Goal: Transaction & Acquisition: Purchase product/service

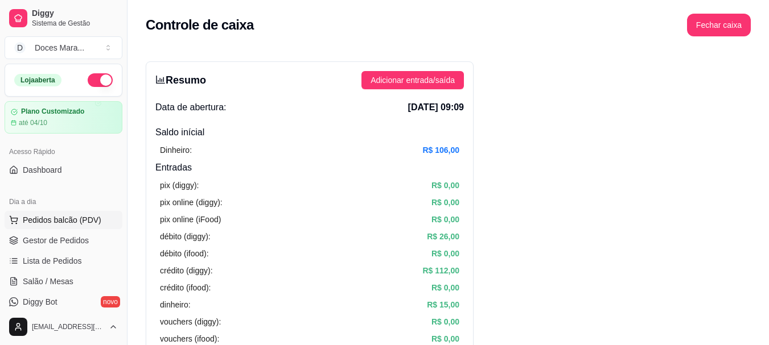
click at [79, 220] on span "Pedidos balcão (PDV)" at bounding box center [62, 220] width 79 height 11
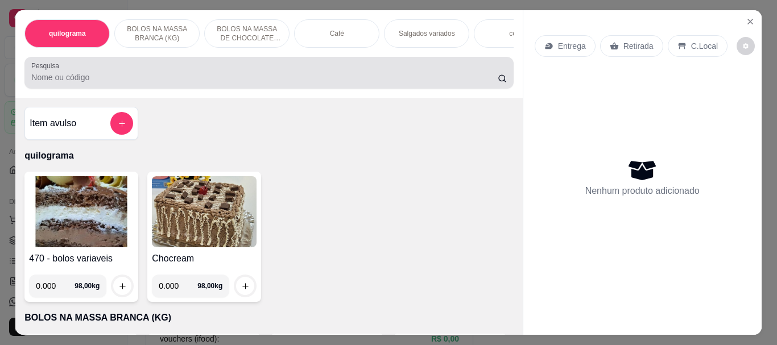
click at [118, 81] on input "Pesquisa" at bounding box center [264, 77] width 467 height 11
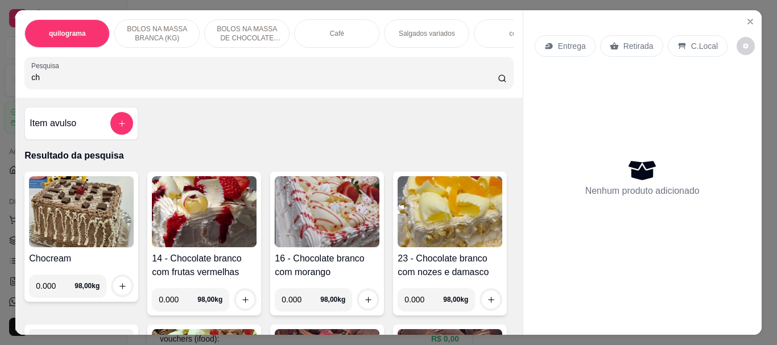
type input "c"
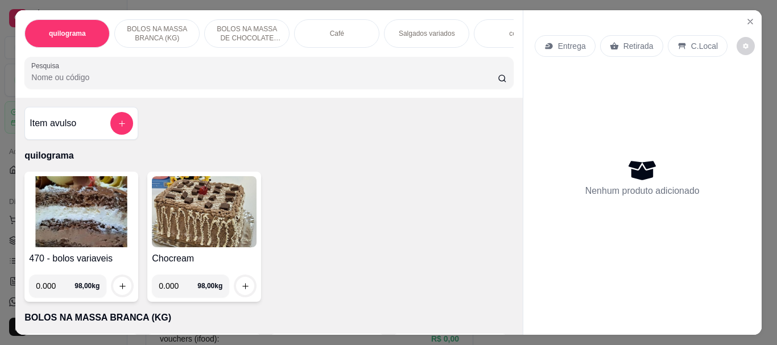
click at [241, 34] on p "BOLOS NA MASSA DE CHOCOLATE preço por (KG)" at bounding box center [247, 33] width 66 height 18
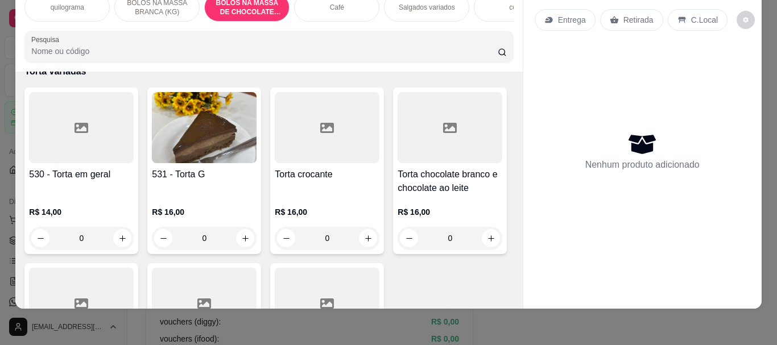
scroll to position [3832, 0]
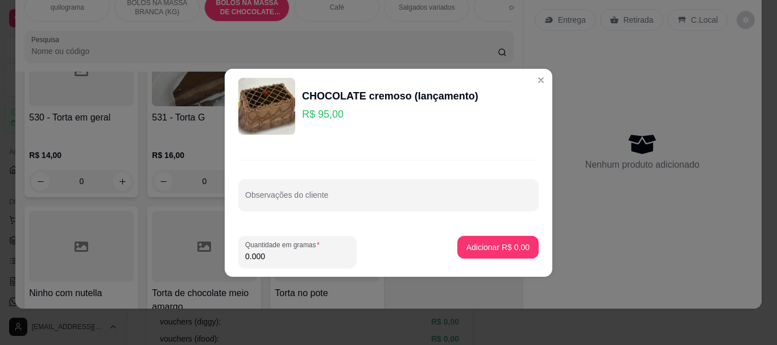
drag, startPoint x: 279, startPoint y: 255, endPoint x: 193, endPoint y: 253, distance: 85.4
click at [193, 253] on div "CHOCOLATE cremoso (lançamento) R$ 95,00 Observações do cliente Quantidade em gr…" at bounding box center [388, 172] width 777 height 345
type input "0.770"
click at [490, 240] on button "Adicionar R$ 73,15" at bounding box center [496, 247] width 84 height 22
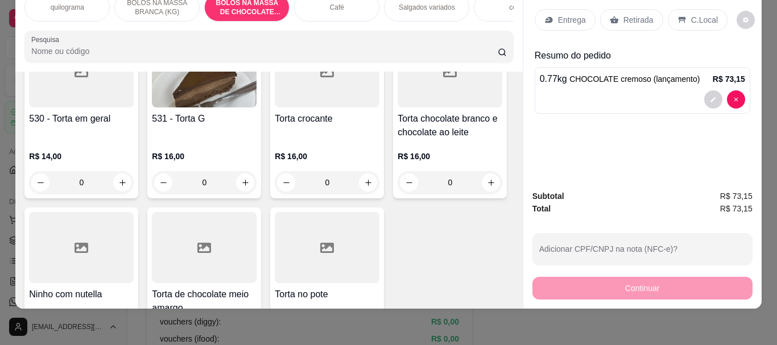
click at [637, 14] on p "Retirada" at bounding box center [639, 19] width 30 height 11
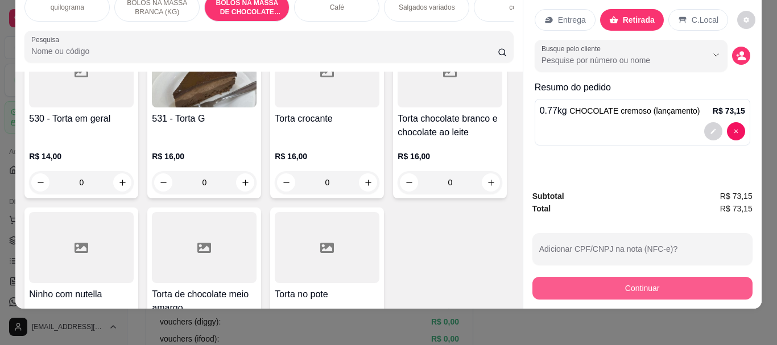
click at [627, 279] on button "Continuar" at bounding box center [643, 288] width 220 height 23
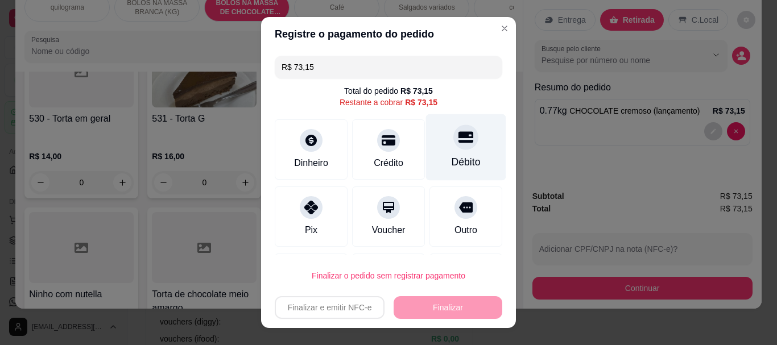
click at [459, 144] on icon at bounding box center [466, 137] width 15 height 15
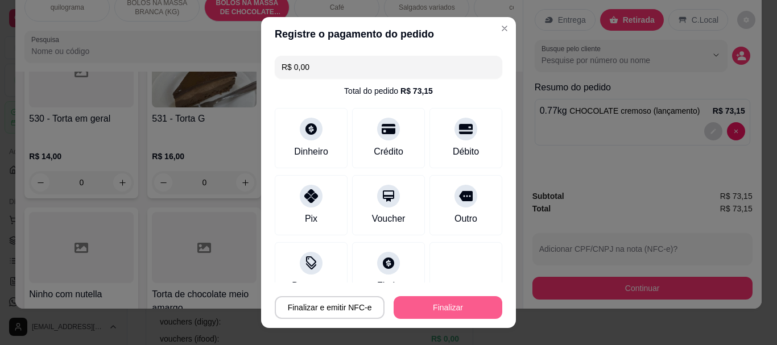
click at [447, 303] on button "Finalizar" at bounding box center [448, 307] width 109 height 23
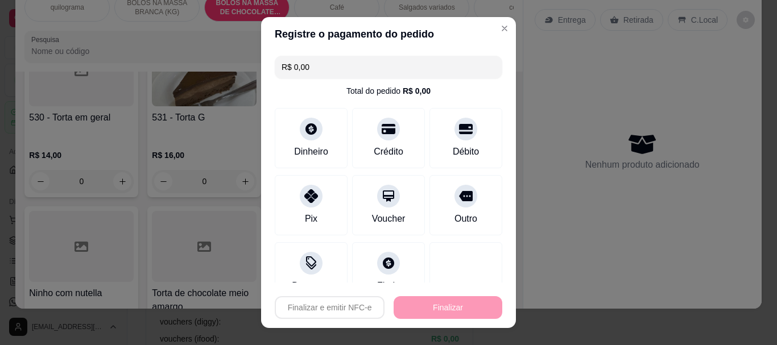
type input "-R$ 73,15"
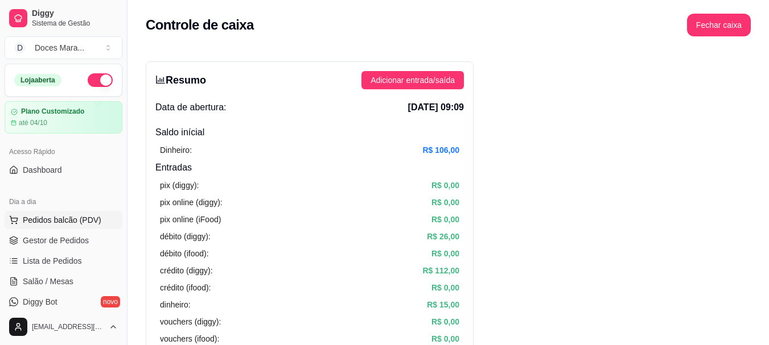
click at [52, 221] on span "Pedidos balcão (PDV)" at bounding box center [62, 220] width 79 height 11
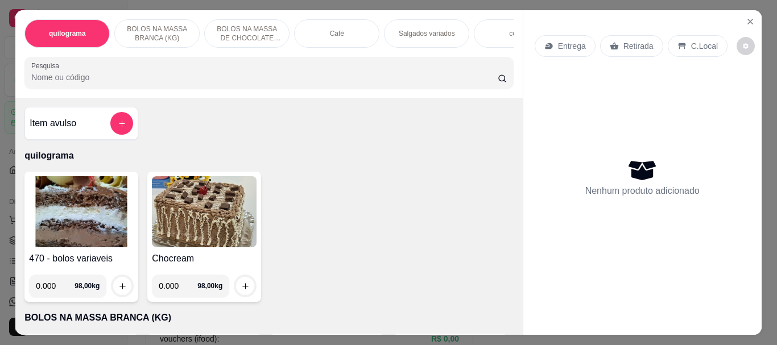
click at [69, 83] on input "Pesquisa" at bounding box center [264, 77] width 467 height 11
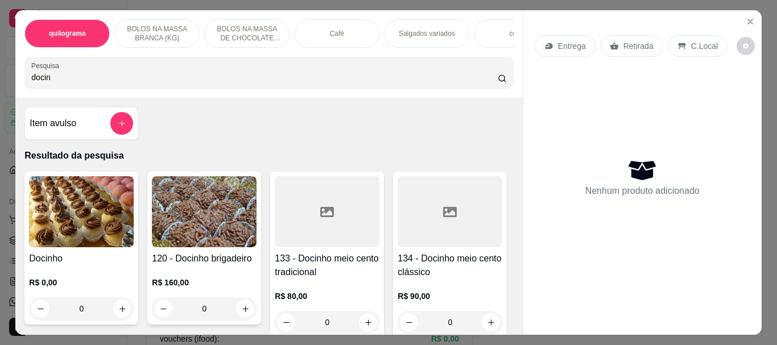
type input "docin"
click at [75, 207] on img at bounding box center [81, 211] width 105 height 71
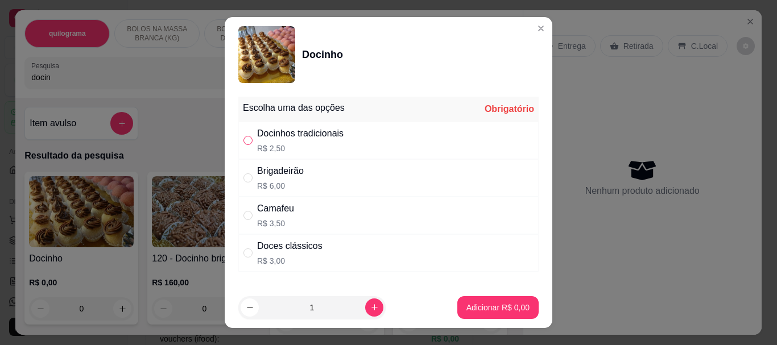
click at [244, 146] on label "" at bounding box center [248, 140] width 9 height 13
click at [244, 145] on input "" at bounding box center [248, 140] width 9 height 9
radio input "false"
click at [318, 310] on input "1" at bounding box center [312, 307] width 106 height 23
type input "100"
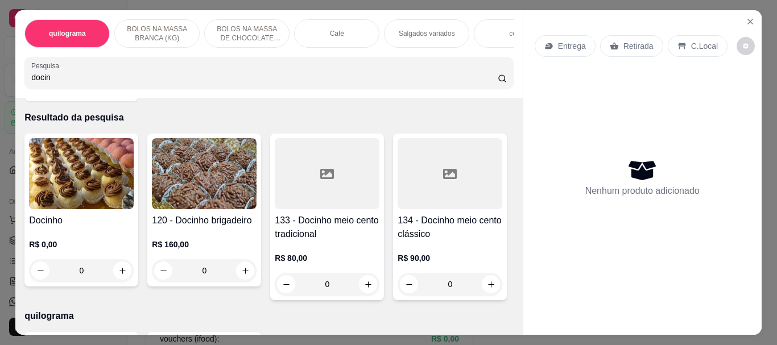
scroll to position [57, 0]
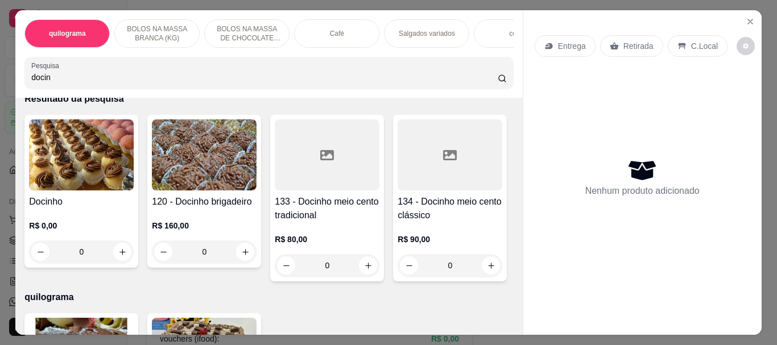
click at [228, 167] on img at bounding box center [204, 155] width 105 height 71
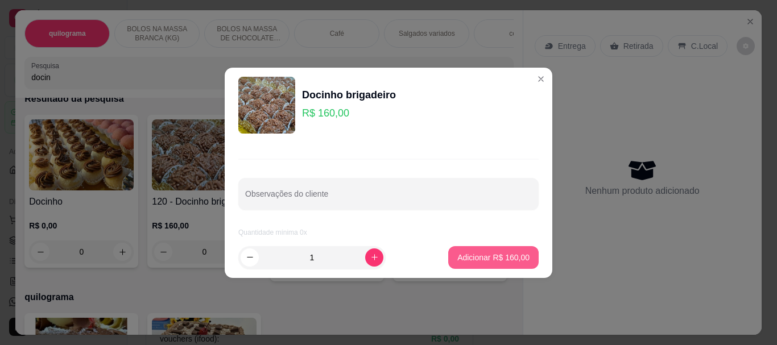
click at [493, 256] on p "Adicionar R$ 160,00" at bounding box center [494, 257] width 72 height 11
type input "1"
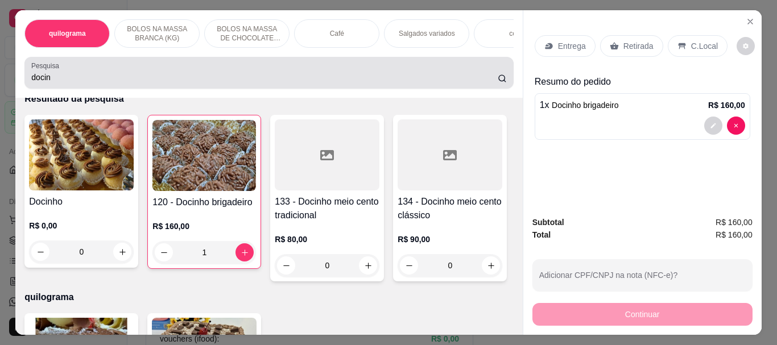
click at [60, 89] on div "Pesquisa docin" at bounding box center [268, 73] width 489 height 32
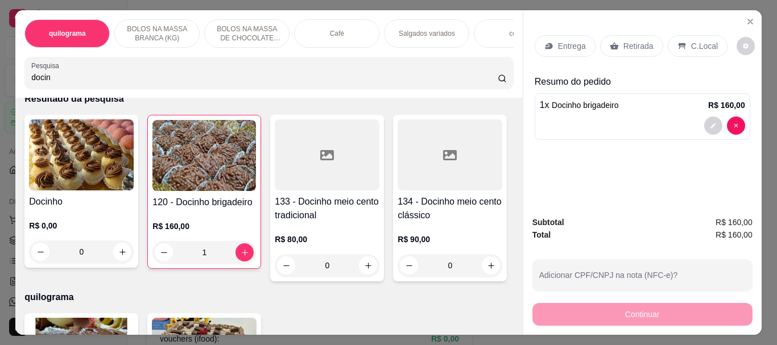
drag, startPoint x: 60, startPoint y: 85, endPoint x: 0, endPoint y: 83, distance: 59.8
click at [0, 83] on div "quilograma BOLOS NA MASSA BRANCA (KG) BOLOS NA MASSA DE CHOCOLATE preço por (KG…" at bounding box center [388, 172] width 777 height 345
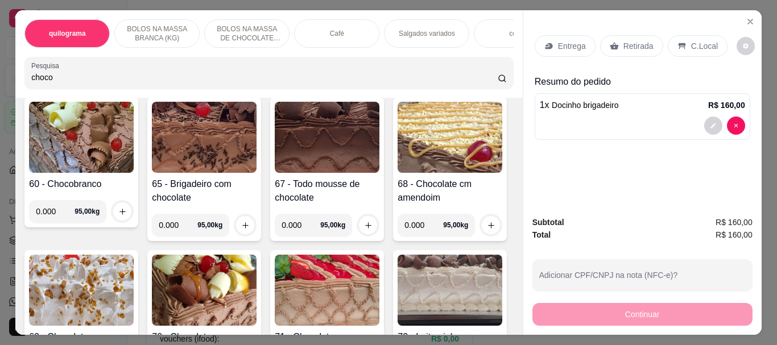
scroll to position [1521, 0]
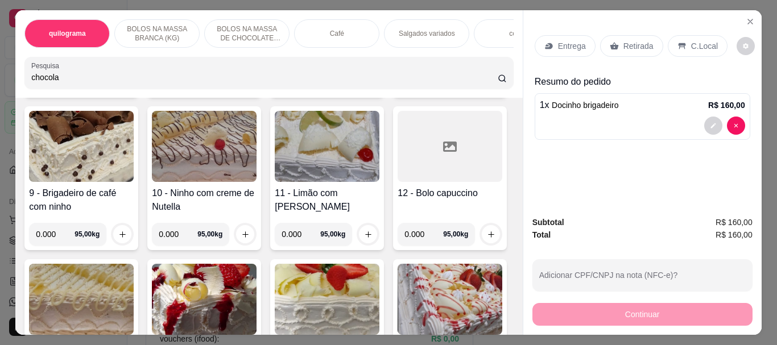
type input "chocola"
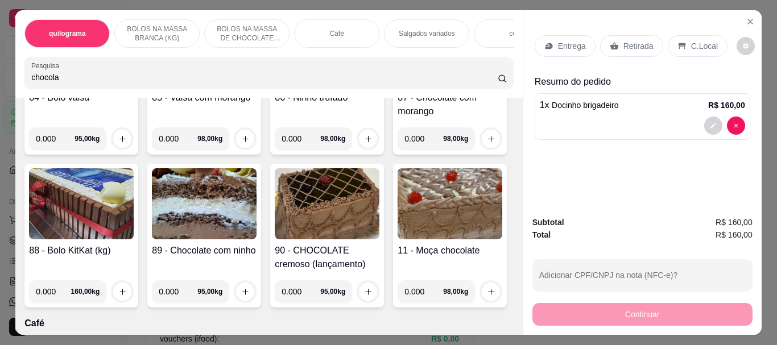
scroll to position [3797, 0]
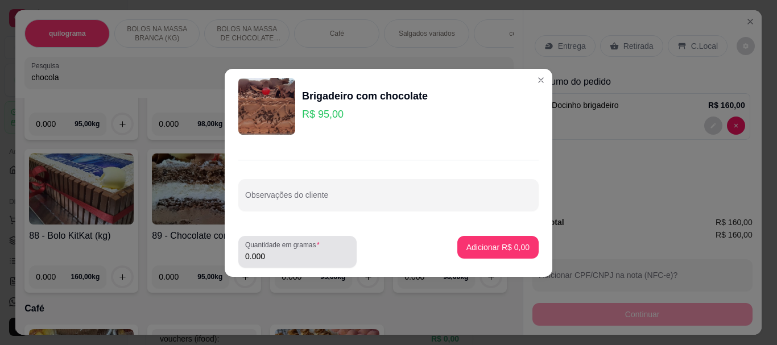
click at [278, 260] on input "0.000" at bounding box center [297, 256] width 105 height 11
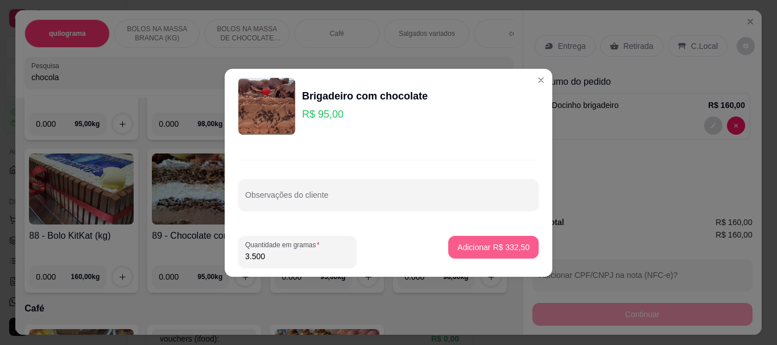
type input "3.500"
click at [482, 245] on p "Adicionar R$ 332,50" at bounding box center [494, 247] width 70 height 11
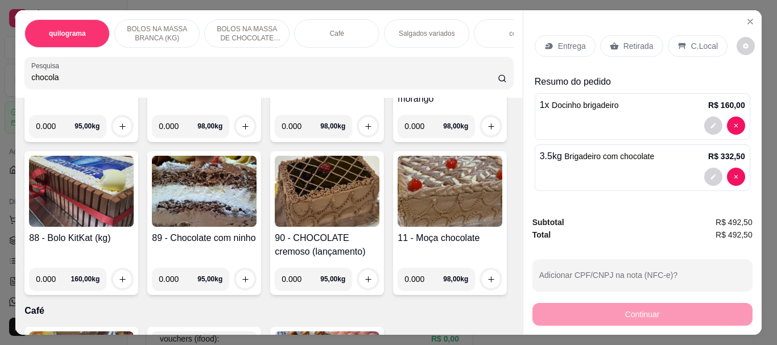
scroll to position [3798, 0]
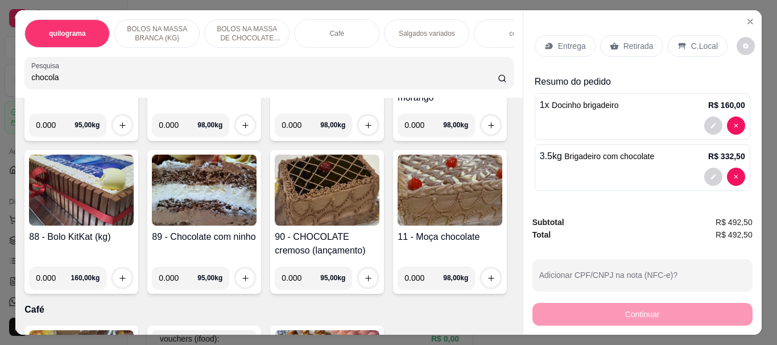
click at [625, 40] on p "Retirada" at bounding box center [639, 45] width 30 height 11
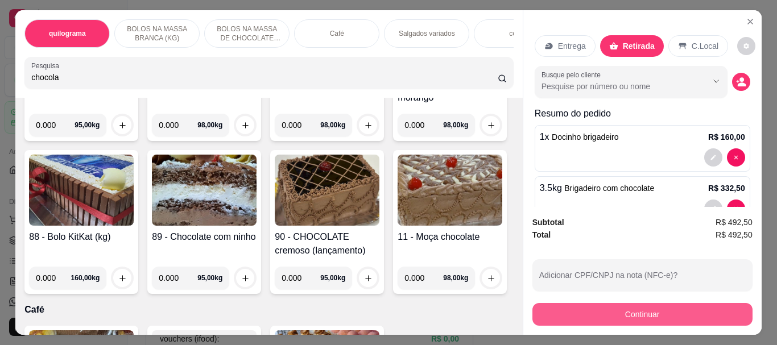
click at [632, 311] on button "Continuar" at bounding box center [643, 314] width 220 height 23
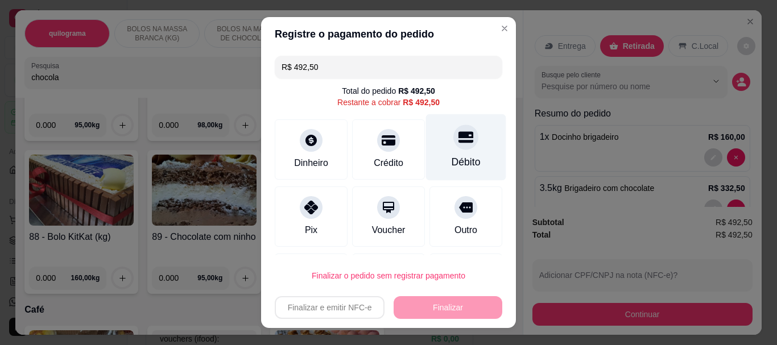
click at [459, 145] on icon at bounding box center [466, 137] width 15 height 15
type input "R$ 0,00"
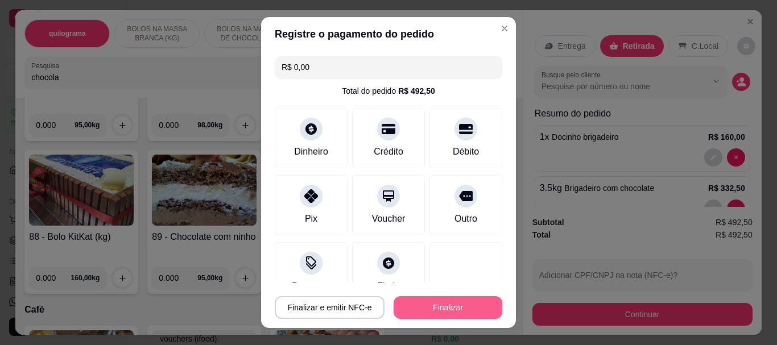
click at [429, 309] on button "Finalizar" at bounding box center [448, 307] width 109 height 23
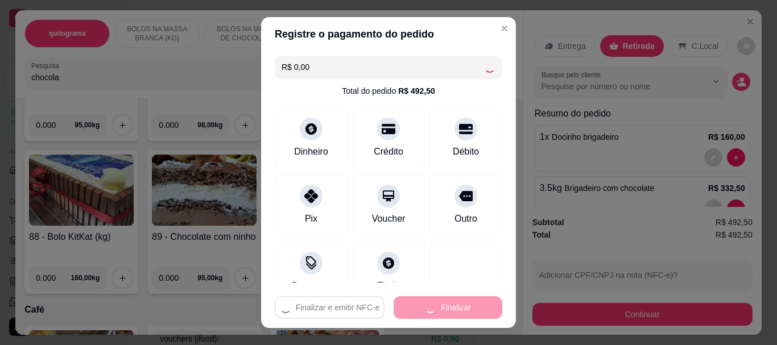
type input "0"
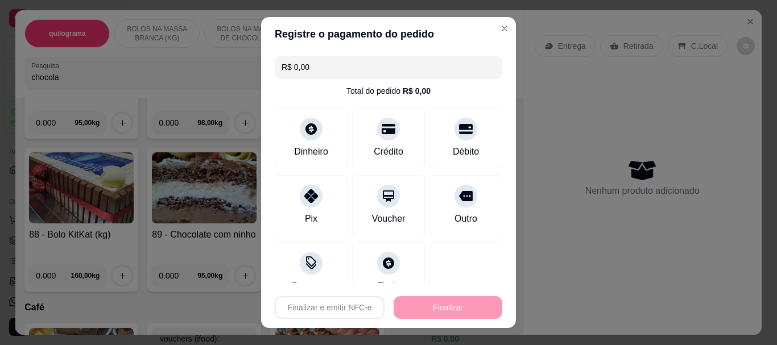
type input "-R$ 492,50"
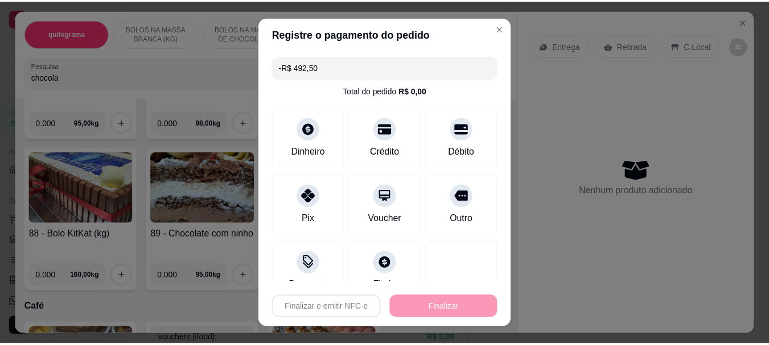
scroll to position [3797, 0]
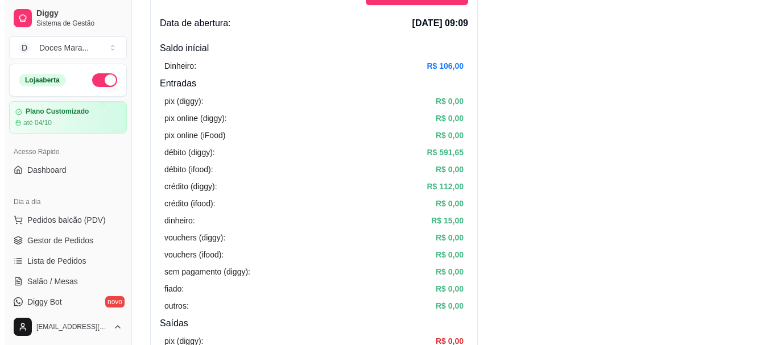
scroll to position [114, 0]
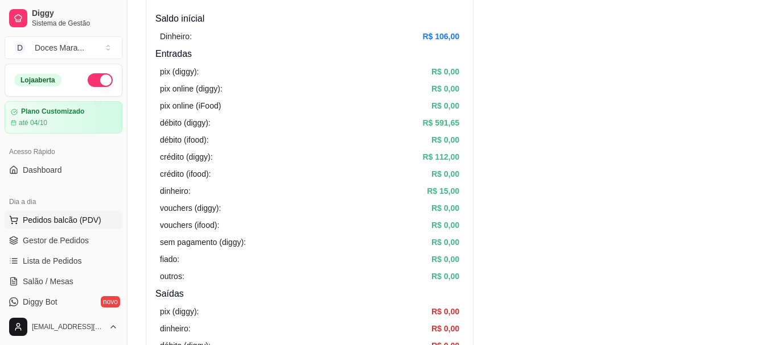
click at [47, 220] on span "Pedidos balcão (PDV)" at bounding box center [62, 220] width 79 height 11
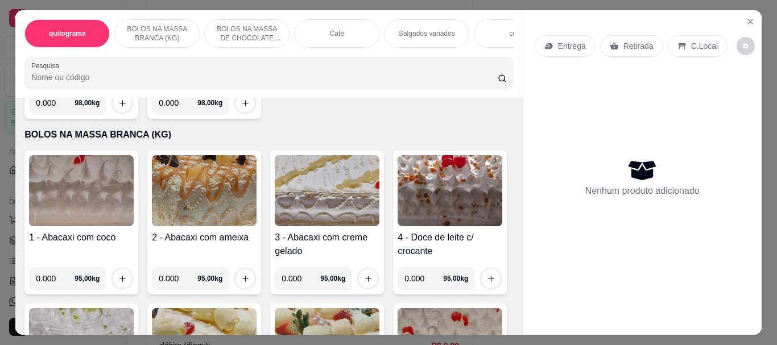
scroll to position [228, 0]
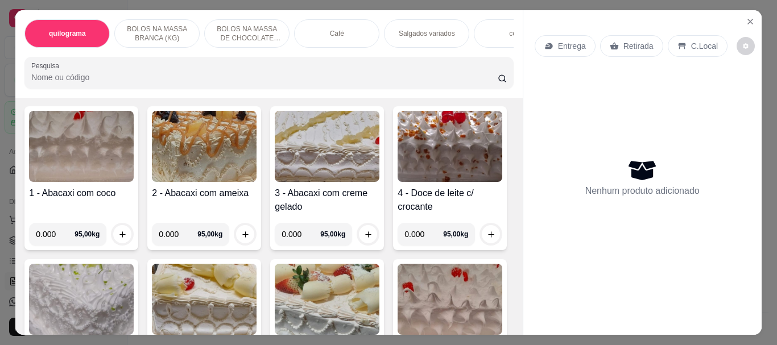
scroll to position [3, 0]
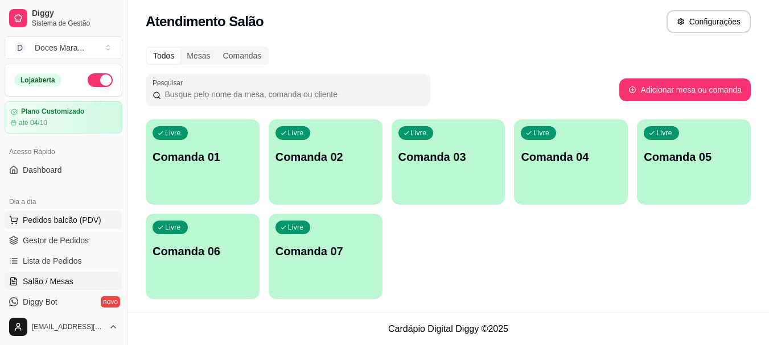
click at [35, 217] on span "Pedidos balcão (PDV)" at bounding box center [62, 220] width 79 height 11
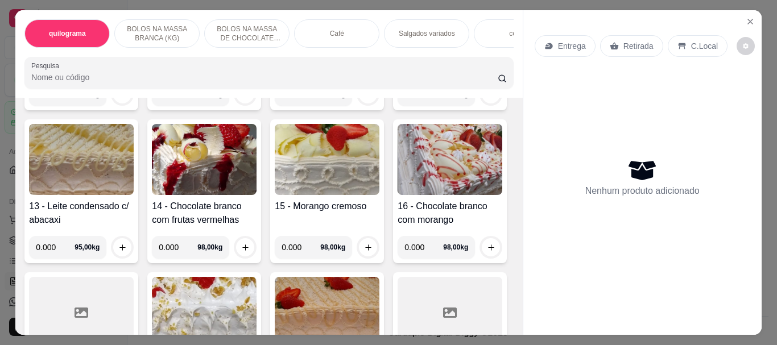
scroll to position [740, 0]
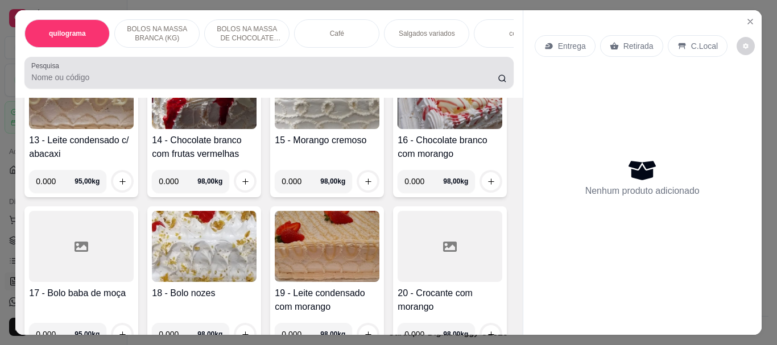
click at [100, 84] on div at bounding box center [268, 72] width 475 height 23
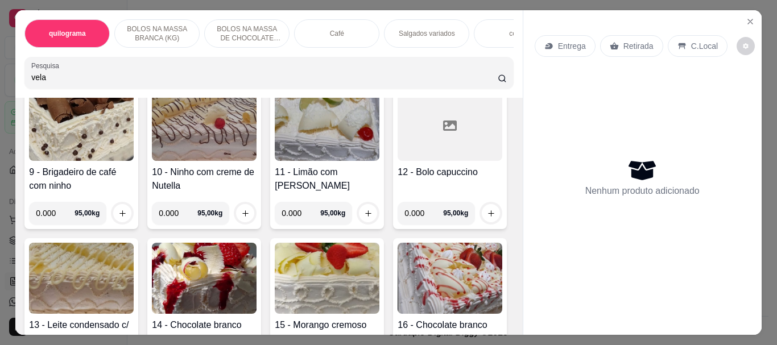
scroll to position [925, 0]
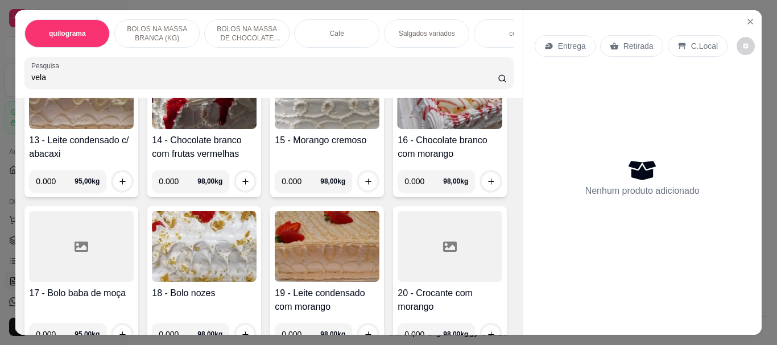
type input "vela"
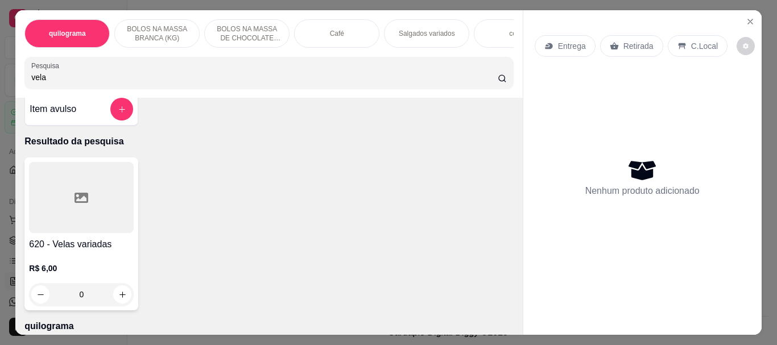
scroll to position [0, 0]
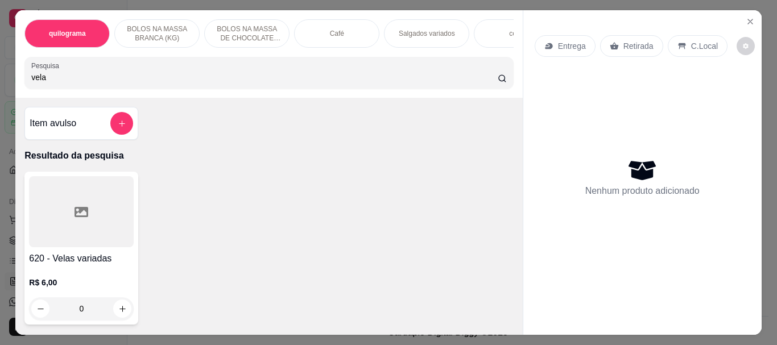
click at [89, 216] on div at bounding box center [81, 211] width 105 height 71
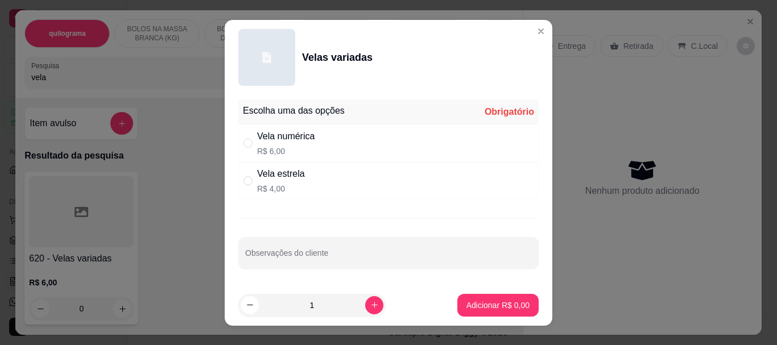
click at [250, 149] on div "" at bounding box center [251, 143] width 14 height 13
radio input "true"
click at [484, 307] on p "Adicionar R$ 6,00" at bounding box center [498, 305] width 63 height 11
type input "1"
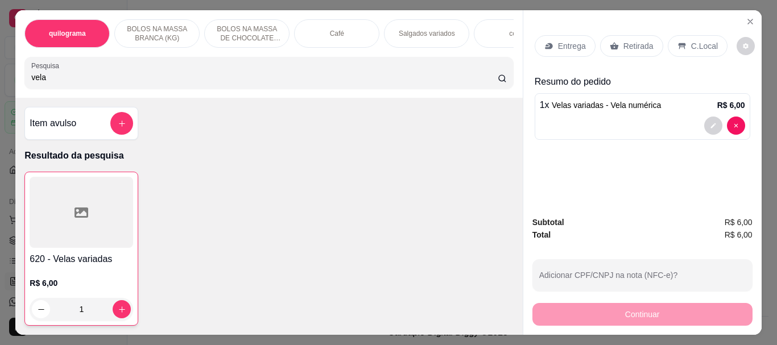
drag, startPoint x: 50, startPoint y: 80, endPoint x: 0, endPoint y: 74, distance: 50.4
click at [0, 75] on div "quilograma BOLOS NA MASSA BRANCA (KG) BOLOS NA MASSA DE CHOCOLATE preço por (KG…" at bounding box center [388, 172] width 777 height 345
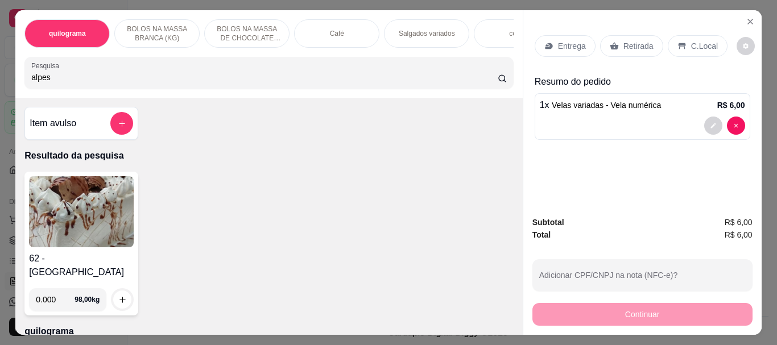
type input "alpes"
click at [76, 216] on img at bounding box center [81, 211] width 105 height 71
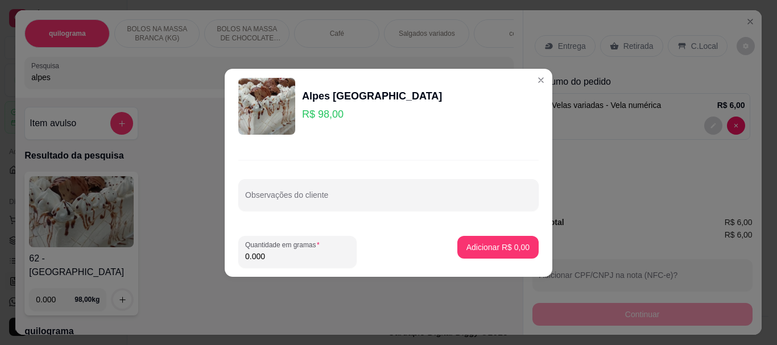
drag, startPoint x: 266, startPoint y: 254, endPoint x: 188, endPoint y: 258, distance: 78.1
click at [188, 258] on div "Alpes Brasil R$ 98,00 Observações do cliente Quantidade em gramas 0.000 Adicion…" at bounding box center [388, 172] width 777 height 345
type input "0.790"
click at [492, 250] on p "Adicionar R$ 77,42" at bounding box center [496, 247] width 68 height 11
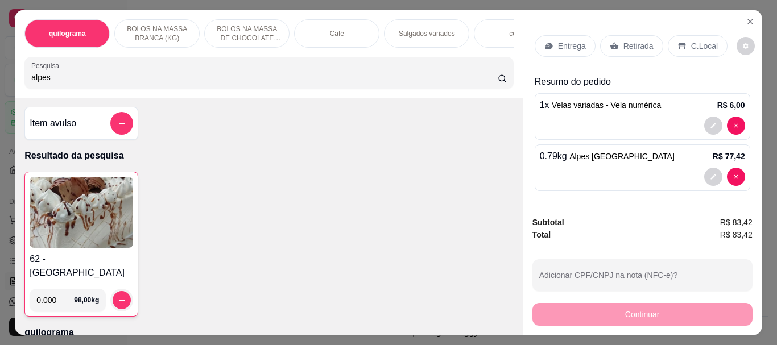
drag, startPoint x: 635, startPoint y: 40, endPoint x: 639, endPoint y: 154, distance: 113.9
click at [635, 40] on p "Retirada" at bounding box center [639, 45] width 30 height 11
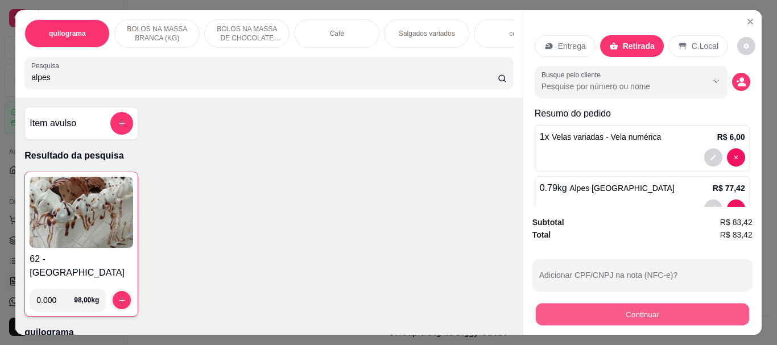
click at [652, 305] on button "Continuar" at bounding box center [642, 314] width 213 height 22
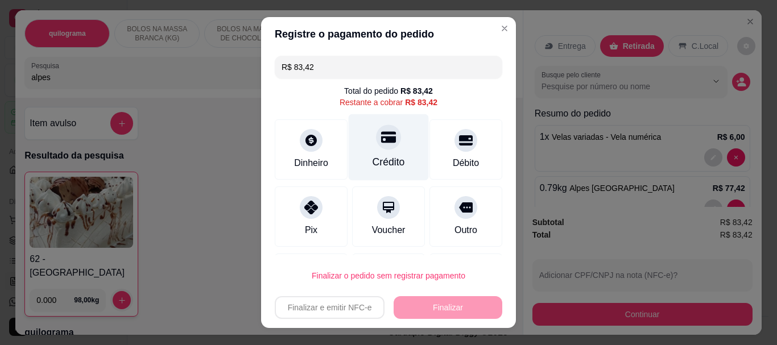
click at [381, 142] on icon at bounding box center [388, 137] width 15 height 11
type input "R$ 0,00"
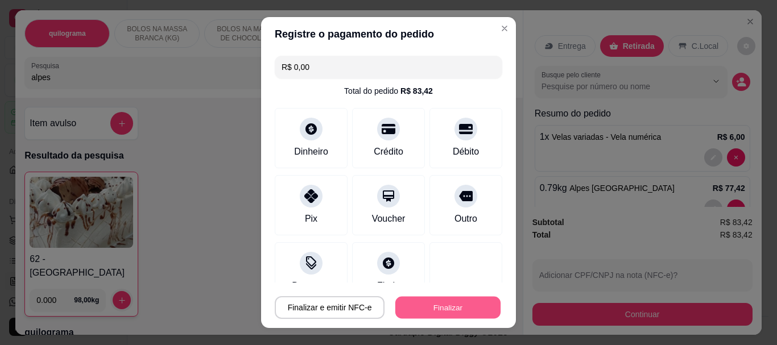
click at [426, 302] on button "Finalizar" at bounding box center [448, 307] width 105 height 22
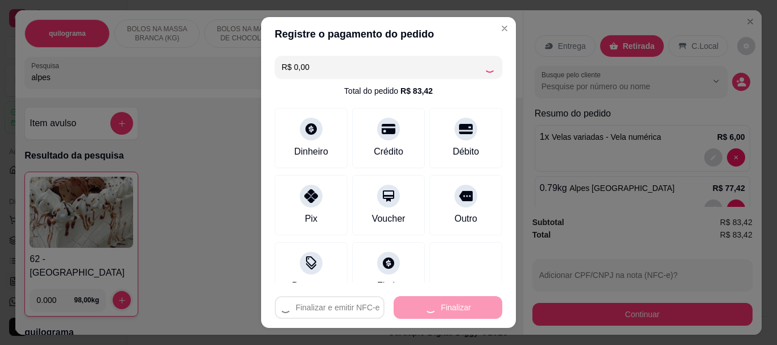
type input "0"
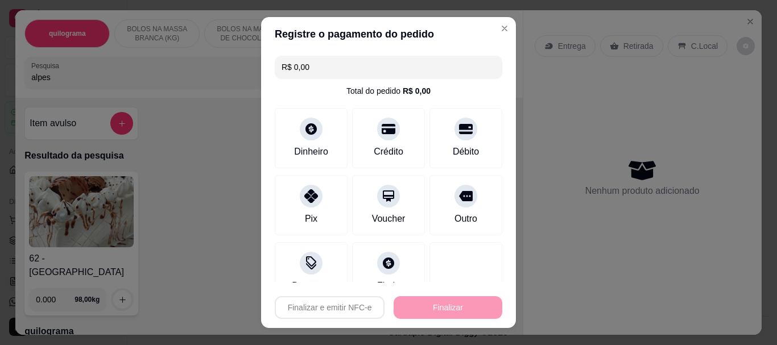
type input "-R$ 83,42"
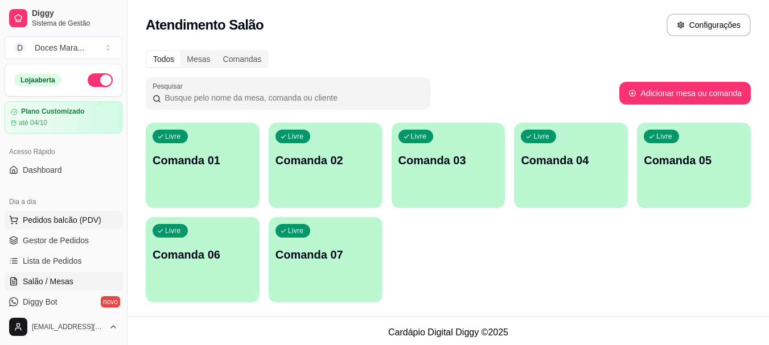
click at [51, 220] on span "Pedidos balcão (PDV)" at bounding box center [62, 220] width 79 height 11
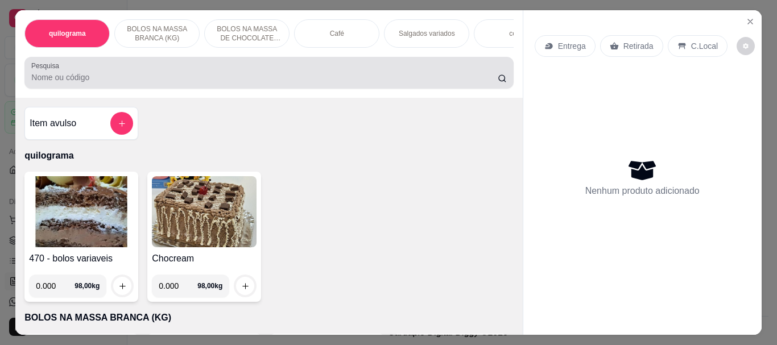
click at [58, 77] on input "Pesquisa" at bounding box center [264, 77] width 467 height 11
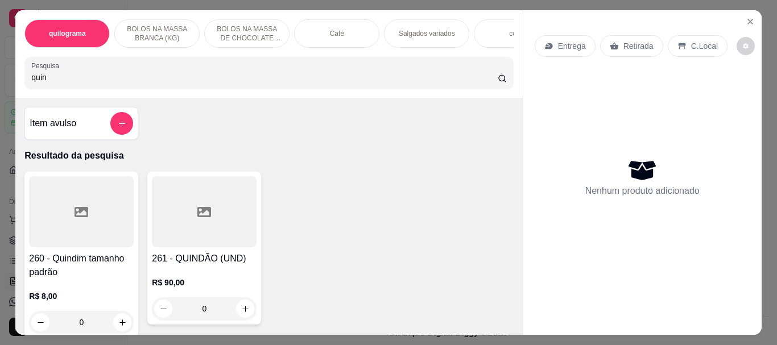
drag, startPoint x: 46, startPoint y: 83, endPoint x: 0, endPoint y: 83, distance: 46.1
click at [0, 83] on div "quilograma BOLOS NA MASSA BRANCA (KG) BOLOS NA MASSA DE CHOCOLATE preço por (KG…" at bounding box center [388, 172] width 777 height 345
type input "quin"
click at [81, 211] on icon at bounding box center [82, 212] width 14 height 14
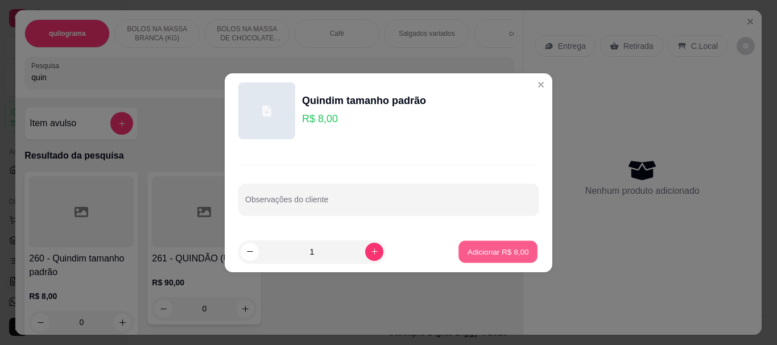
click at [496, 250] on p "Adicionar R$ 8,00" at bounding box center [497, 251] width 61 height 11
type input "1"
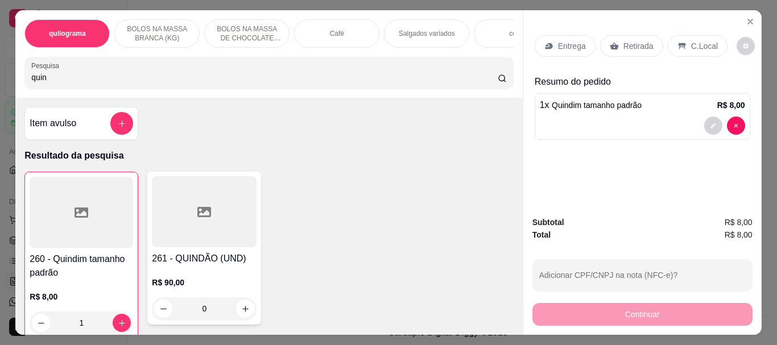
click at [76, 76] on input "quin" at bounding box center [264, 77] width 467 height 11
type input "q"
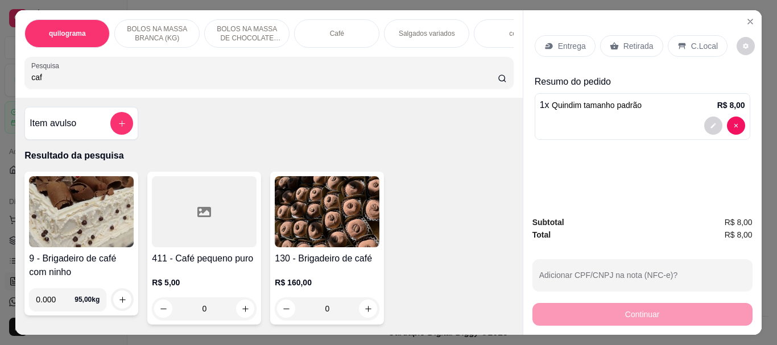
type input "caf"
click at [185, 213] on div at bounding box center [204, 211] width 105 height 71
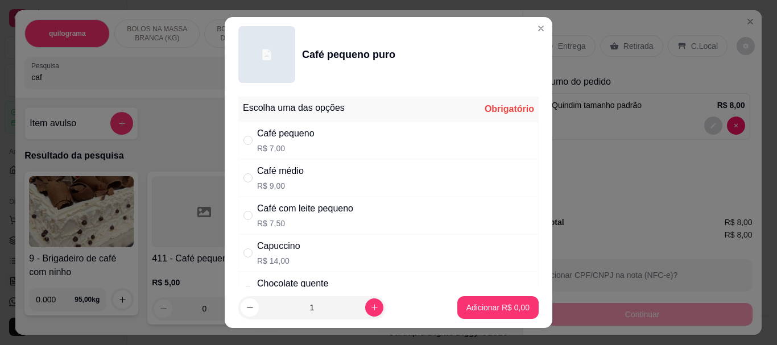
drag, startPoint x: 241, startPoint y: 146, endPoint x: 422, endPoint y: 227, distance: 198.4
click at [244, 146] on label "" at bounding box center [248, 140] width 9 height 13
click at [244, 145] on input "" at bounding box center [248, 140] width 9 height 9
click at [250, 142] on div "" at bounding box center [251, 140] width 14 height 13
radio input "true"
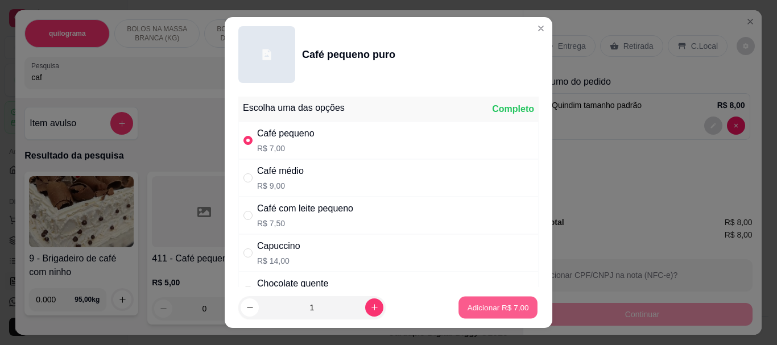
click at [467, 306] on p "Adicionar R$ 7,00" at bounding box center [497, 307] width 61 height 11
type input "1"
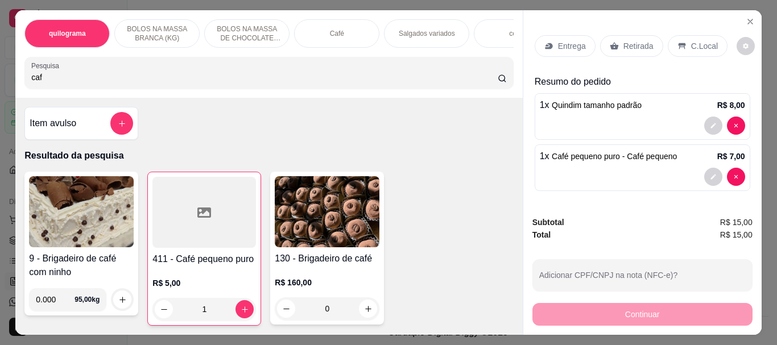
click at [624, 41] on p "Retirada" at bounding box center [639, 45] width 30 height 11
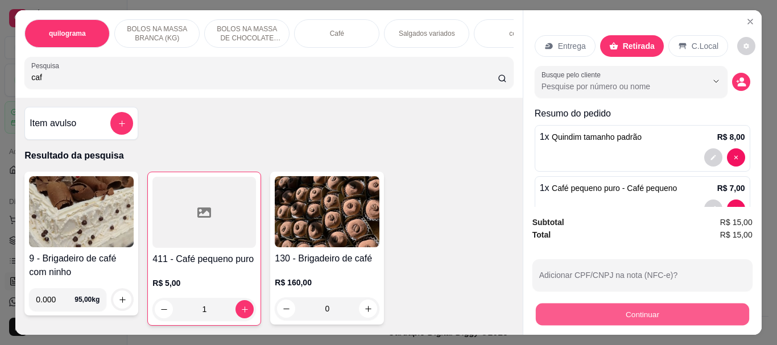
click at [653, 303] on button "Continuar" at bounding box center [642, 314] width 213 height 22
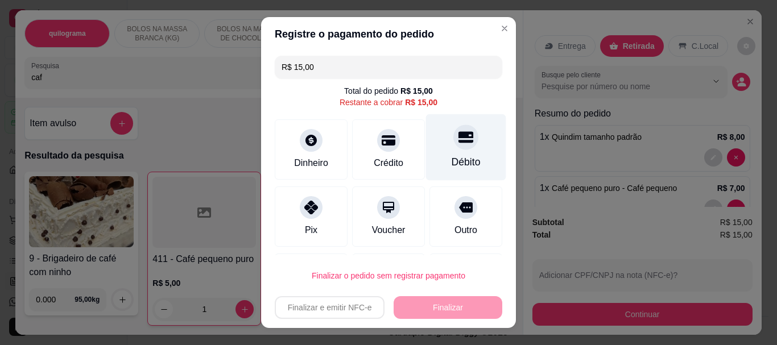
click at [454, 143] on div at bounding box center [466, 137] width 25 height 25
type input "R$ 0,00"
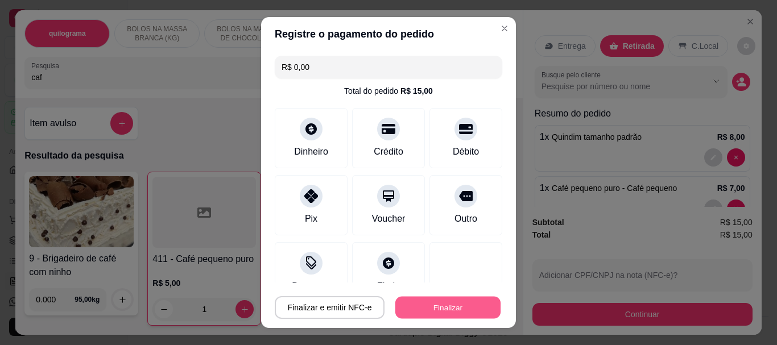
click at [444, 305] on button "Finalizar" at bounding box center [448, 307] width 105 height 22
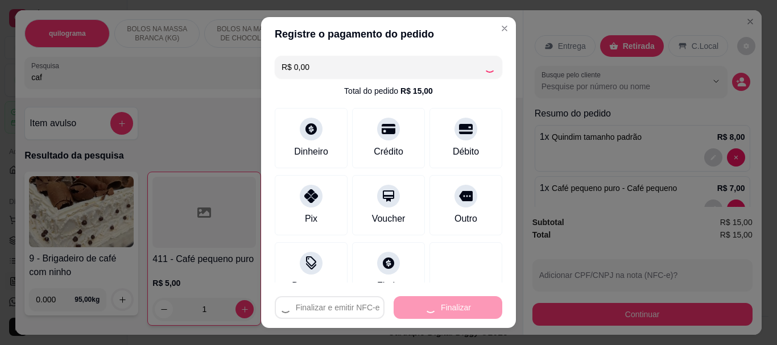
type input "0"
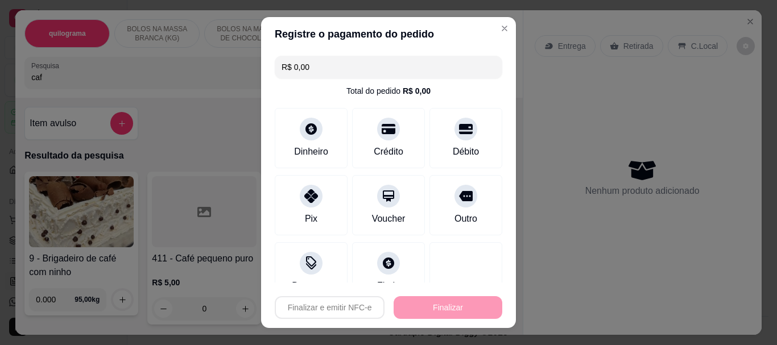
type input "-R$ 15,00"
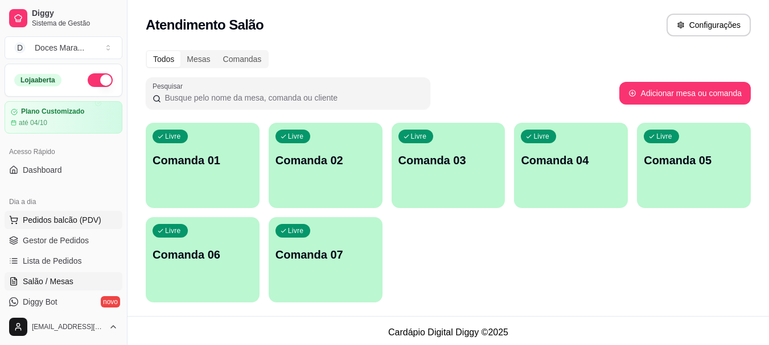
click at [78, 225] on span "Pedidos balcão (PDV)" at bounding box center [62, 220] width 79 height 11
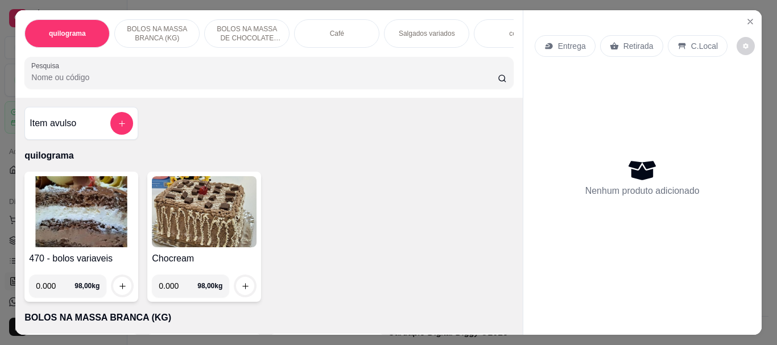
click at [77, 248] on img at bounding box center [81, 211] width 105 height 71
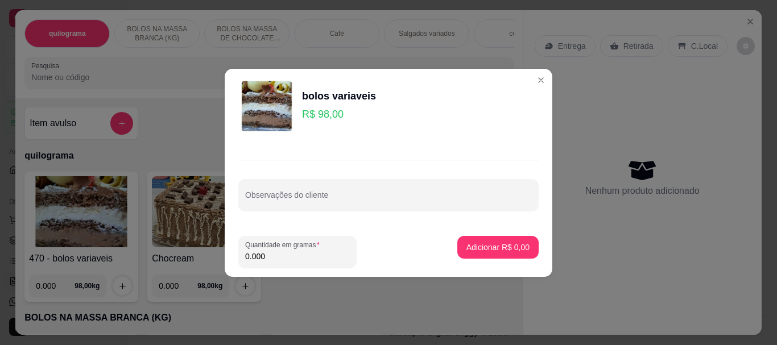
drag, startPoint x: 265, startPoint y: 259, endPoint x: 182, endPoint y: 240, distance: 85.9
click at [182, 241] on div "bolos variaveis R$ 98,00 Observações do cliente Quantidade em gramas 0.000 Adic…" at bounding box center [388, 172] width 777 height 345
type input "0.120"
click at [484, 240] on button "Adicionar R$ 11,76" at bounding box center [496, 247] width 84 height 22
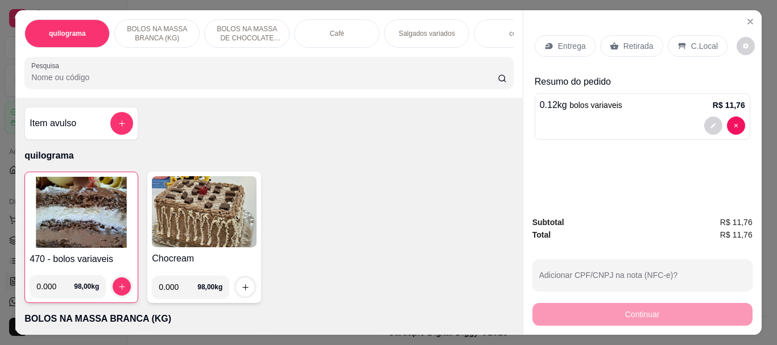
click at [632, 40] on p "Retirada" at bounding box center [639, 45] width 30 height 11
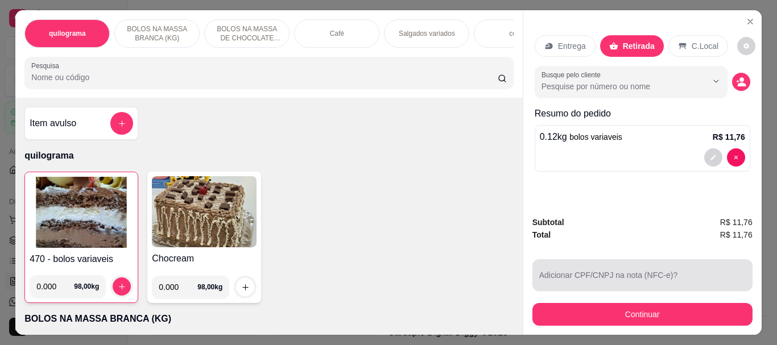
click at [621, 273] on div at bounding box center [642, 275] width 207 height 23
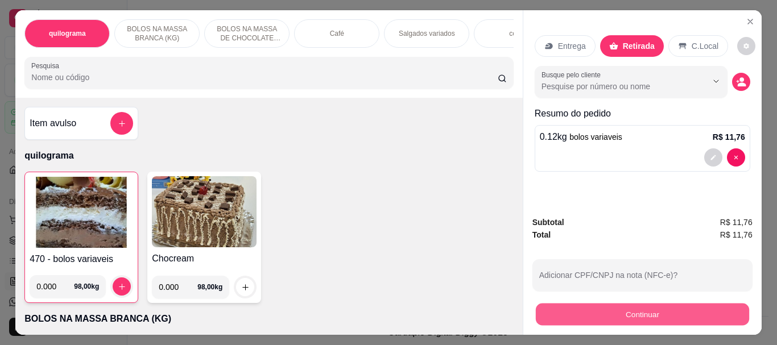
click at [628, 311] on button "Continuar" at bounding box center [642, 314] width 213 height 22
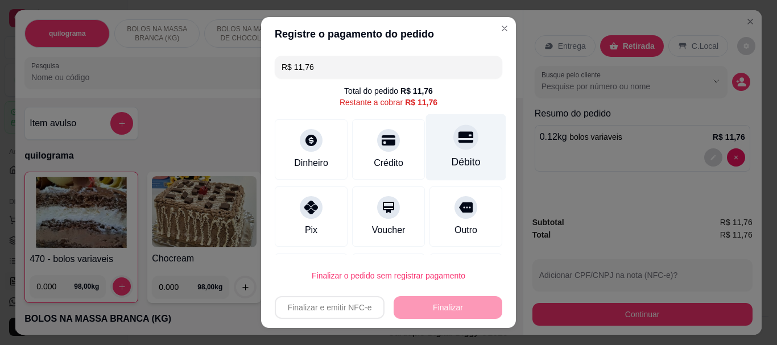
click at [454, 145] on div at bounding box center [466, 137] width 25 height 25
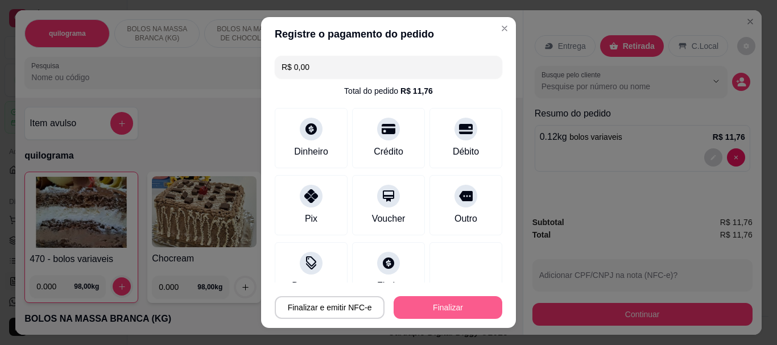
click at [458, 310] on button "Finalizar" at bounding box center [448, 307] width 109 height 23
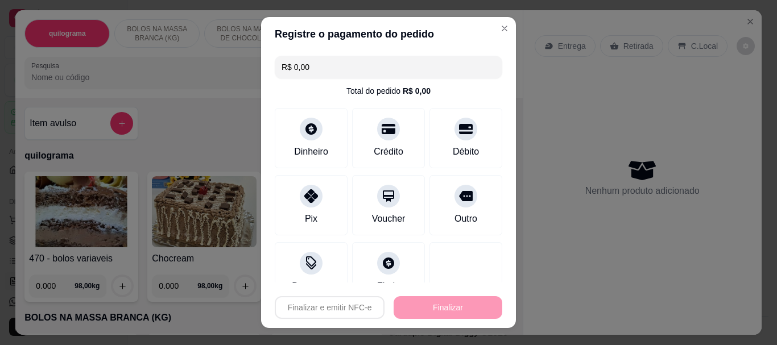
type input "-R$ 11,76"
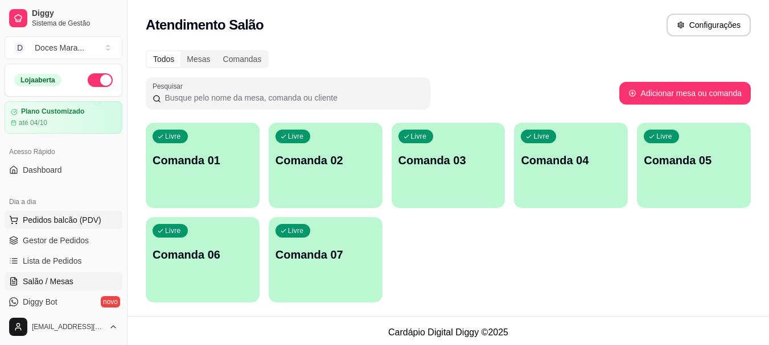
click at [61, 218] on span "Pedidos balcão (PDV)" at bounding box center [62, 220] width 79 height 11
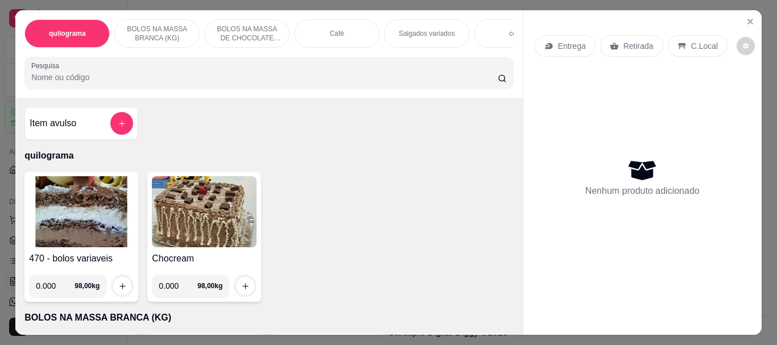
drag, startPoint x: 122, startPoint y: 81, endPoint x: 464, endPoint y: 260, distance: 385.6
click at [122, 83] on input "Pesquisa" at bounding box center [264, 77] width 467 height 11
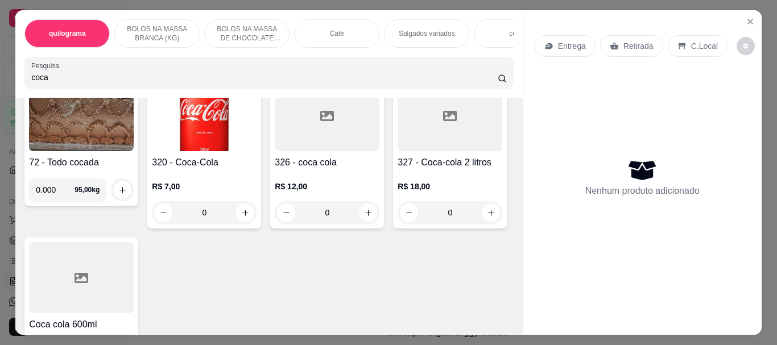
scroll to position [114, 0]
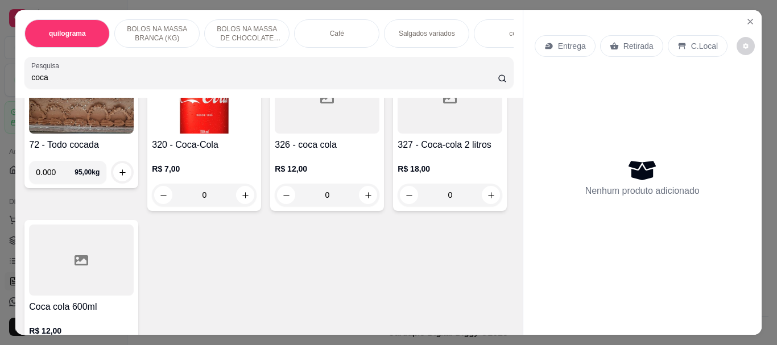
type input "coca"
click at [311, 121] on div at bounding box center [327, 98] width 105 height 71
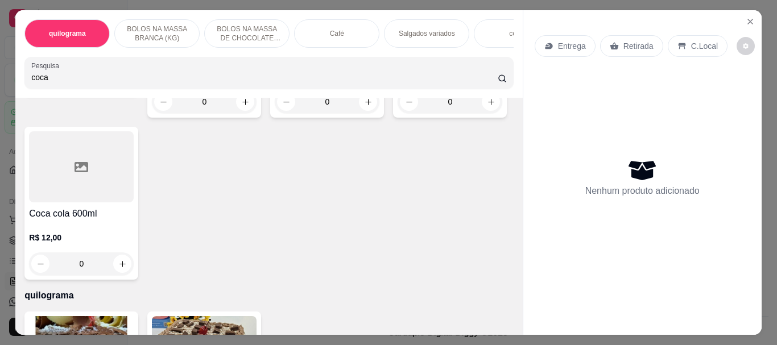
scroll to position [228, 0]
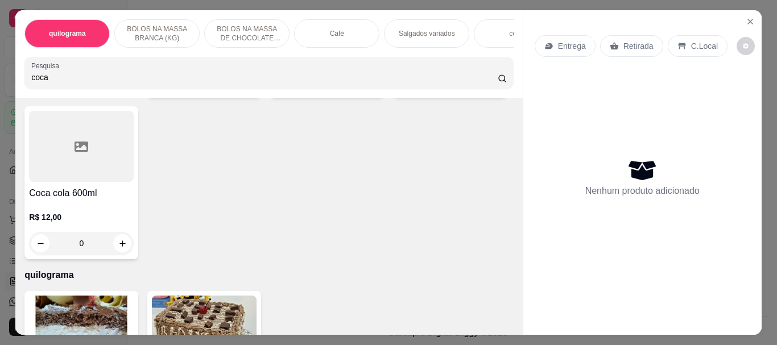
click at [134, 173] on div at bounding box center [81, 146] width 105 height 71
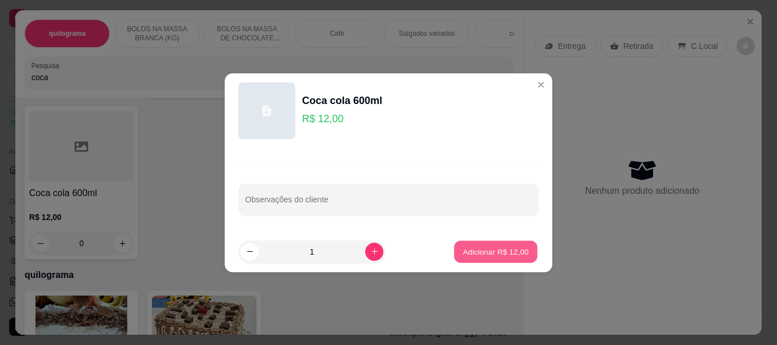
click at [477, 254] on p "Adicionar R$ 12,00" at bounding box center [496, 251] width 66 height 11
type input "1"
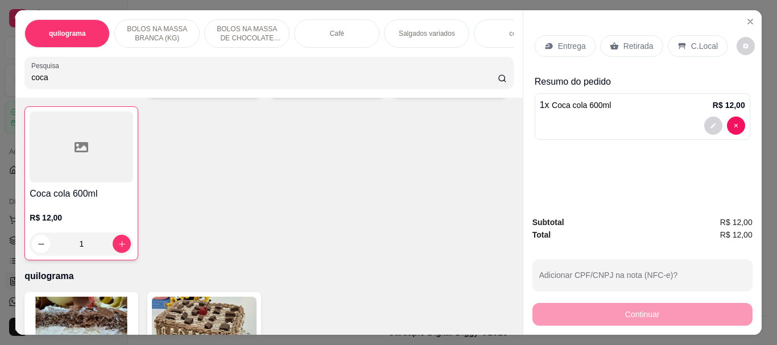
drag, startPoint x: 635, startPoint y: 43, endPoint x: 680, endPoint y: 262, distance: 223.8
click at [631, 42] on p "Retirada" at bounding box center [639, 45] width 30 height 11
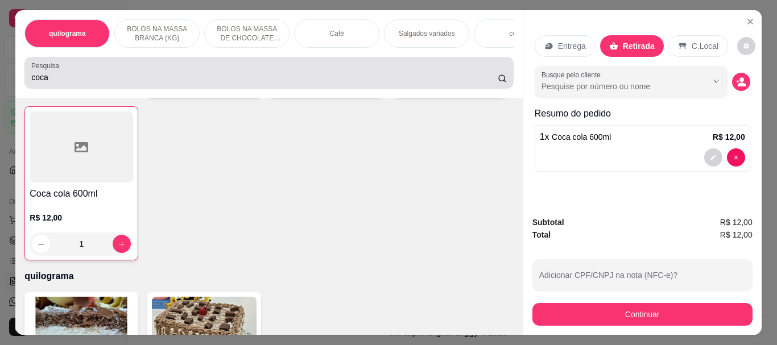
click at [65, 85] on div "Pesquisa coca" at bounding box center [268, 73] width 489 height 32
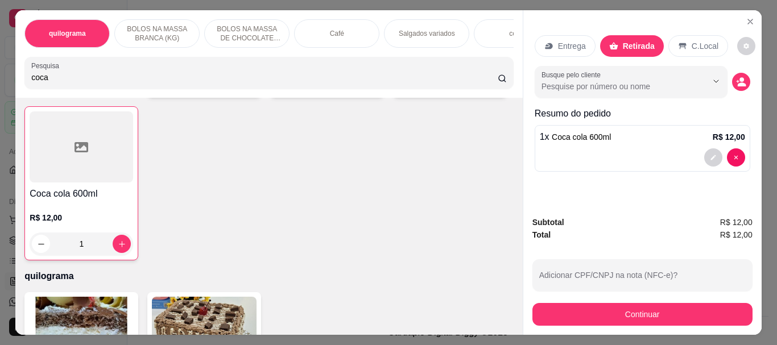
scroll to position [0, 0]
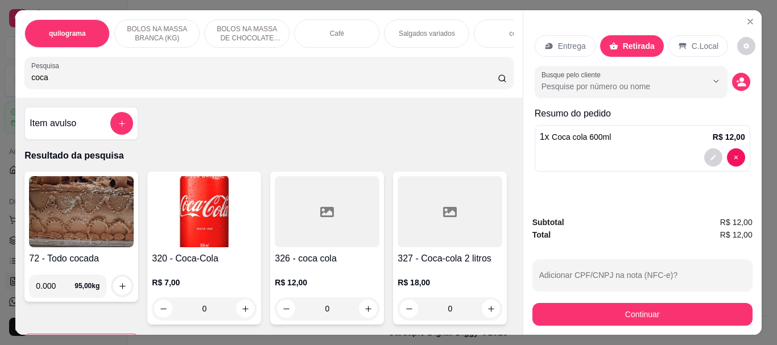
drag, startPoint x: 58, startPoint y: 83, endPoint x: 0, endPoint y: 79, distance: 58.2
click at [0, 79] on div "quilograma BOLOS NA MASSA BRANCA (KG) BOLOS NA MASSA DE CHOCOLATE preço por (KG…" at bounding box center [388, 172] width 777 height 345
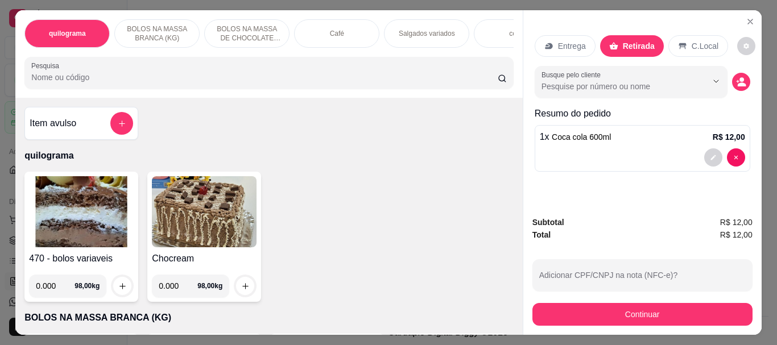
click at [69, 197] on img at bounding box center [81, 211] width 105 height 71
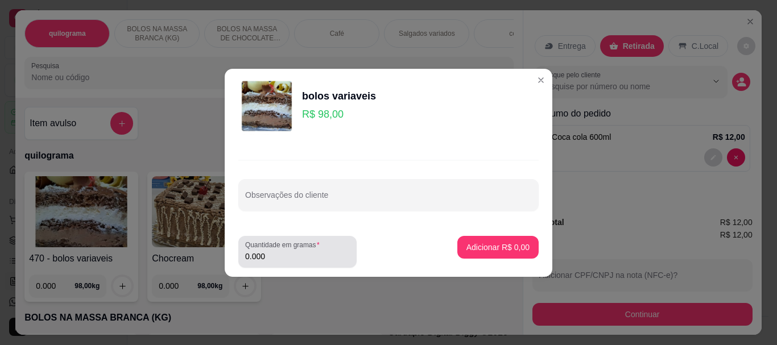
click at [273, 251] on input "0.000" at bounding box center [297, 256] width 105 height 11
drag, startPoint x: 272, startPoint y: 260, endPoint x: 135, endPoint y: 260, distance: 137.2
click at [135, 260] on div "bolos variaveis R$ 98,00 Observações do cliente Quantidade em gramas 0.000 Adic…" at bounding box center [388, 172] width 777 height 345
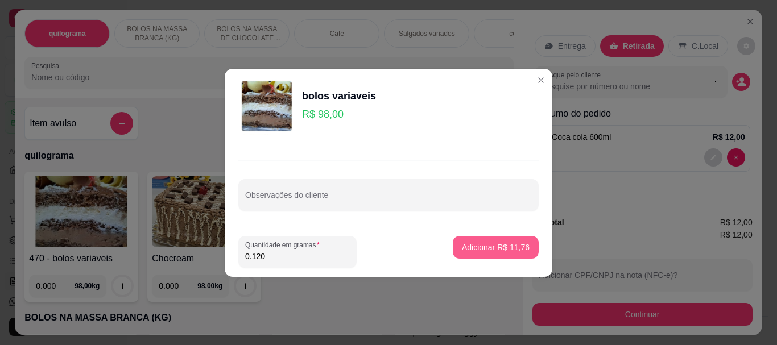
type input "0.120"
click at [493, 246] on p "Adicionar R$ 11,76" at bounding box center [496, 247] width 66 height 11
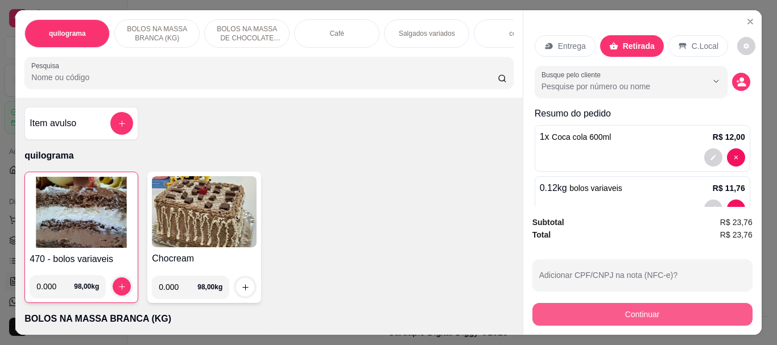
click at [665, 307] on button "Continuar" at bounding box center [643, 314] width 220 height 23
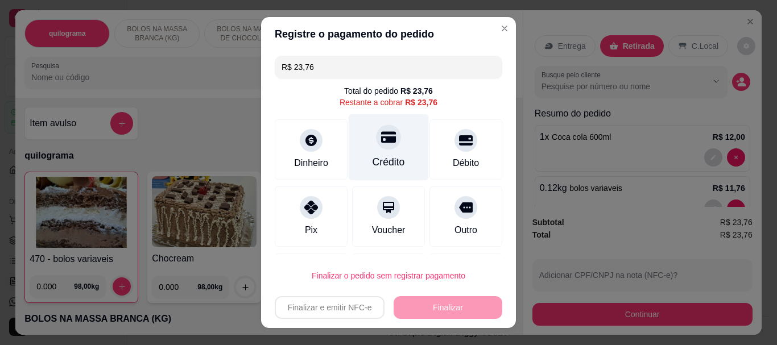
click at [381, 136] on icon at bounding box center [388, 137] width 15 height 15
type input "R$ 0,00"
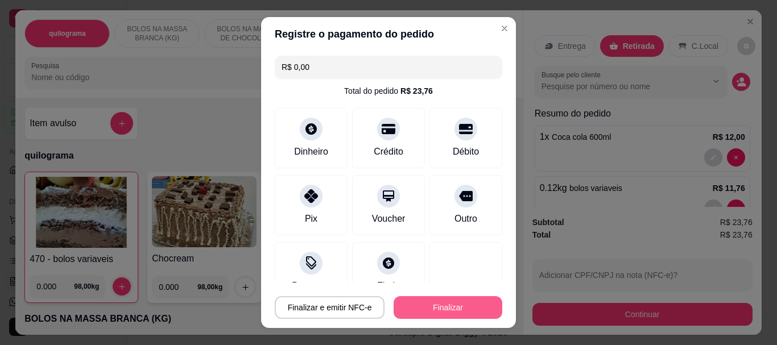
click at [442, 318] on button "Finalizar" at bounding box center [448, 307] width 109 height 23
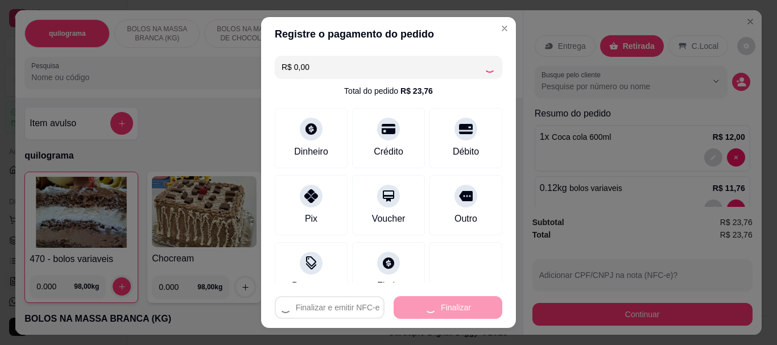
type input "0"
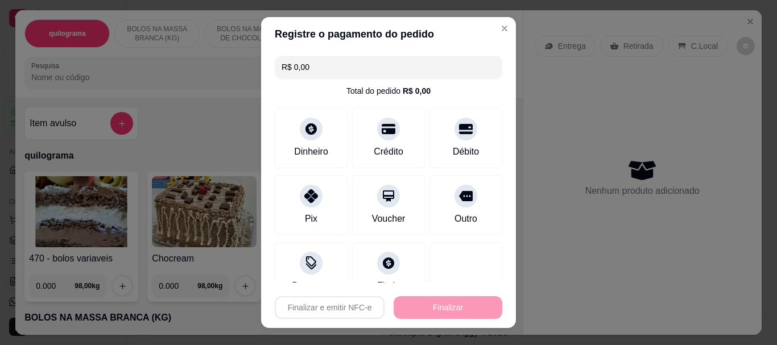
type input "-R$ 23,76"
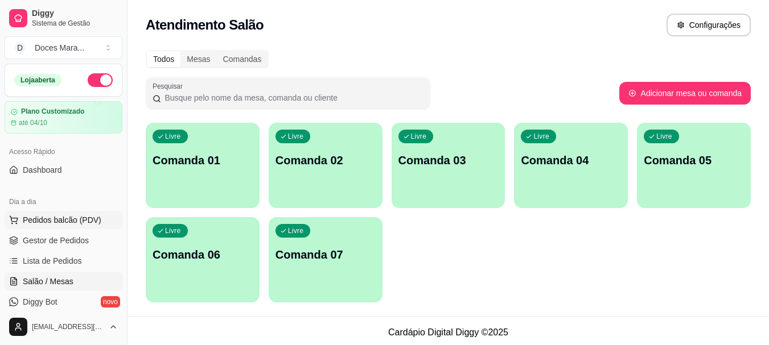
drag, startPoint x: 76, startPoint y: 221, endPoint x: 86, endPoint y: 221, distance: 9.7
click at [75, 221] on span "Pedidos balcão (PDV)" at bounding box center [62, 220] width 79 height 11
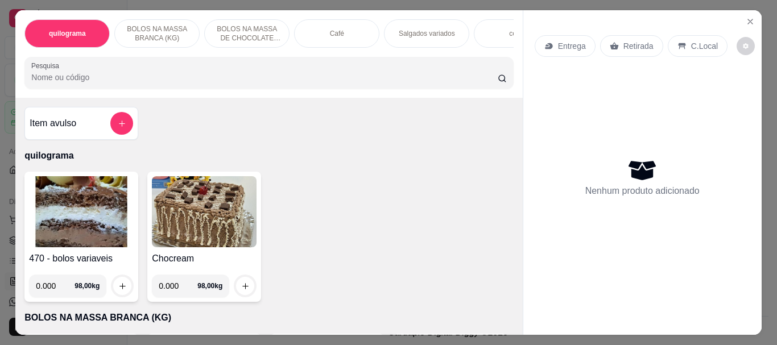
click at [78, 220] on img at bounding box center [81, 211] width 105 height 71
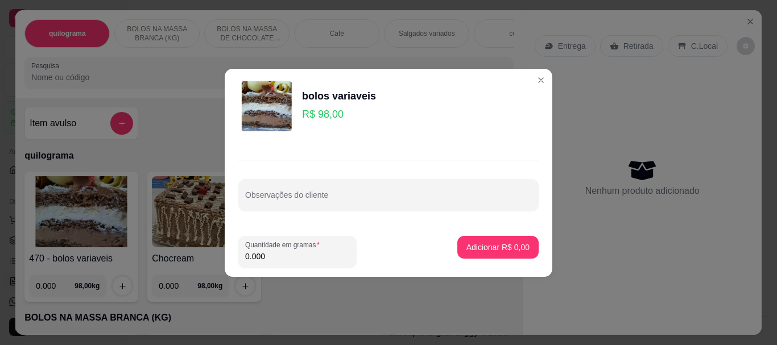
click at [281, 259] on input "0.000" at bounding box center [297, 256] width 105 height 11
type input "0.060"
click at [484, 252] on p "Adicionar R$ 5,88" at bounding box center [497, 247] width 61 height 11
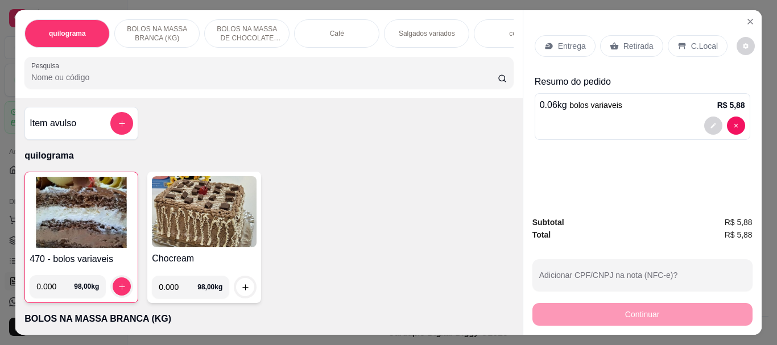
click at [70, 223] on img at bounding box center [82, 212] width 104 height 71
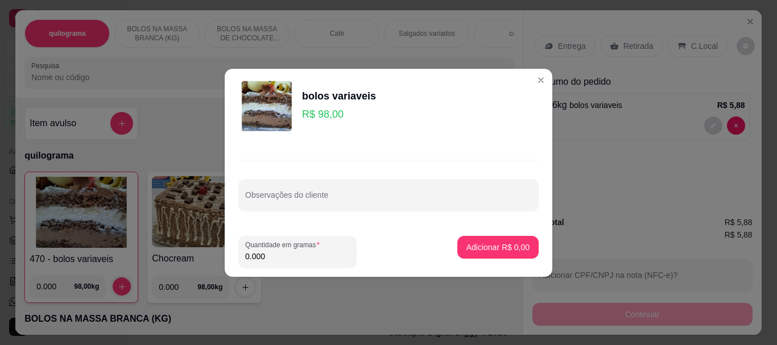
drag, startPoint x: 278, startPoint y: 257, endPoint x: 205, endPoint y: 257, distance: 73.4
click at [205, 257] on div "bolos variaveis R$ 98,00 Observações do cliente Quantidade em gramas 0.000 Adic…" at bounding box center [388, 172] width 777 height 345
type input "0.150"
click at [469, 244] on p "Adicionar R$ 14,70" at bounding box center [496, 247] width 66 height 11
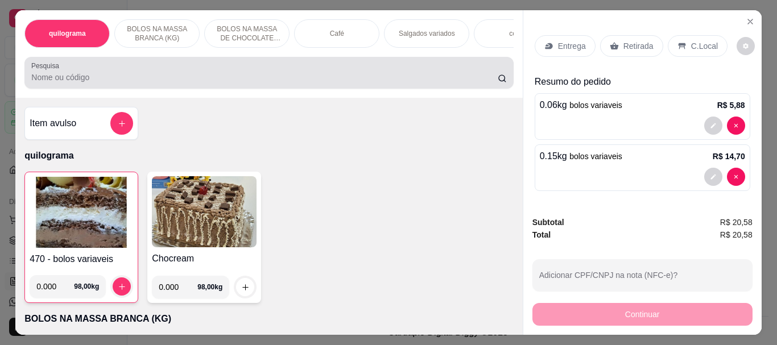
click at [88, 83] on input "Pesquisa" at bounding box center [264, 77] width 467 height 11
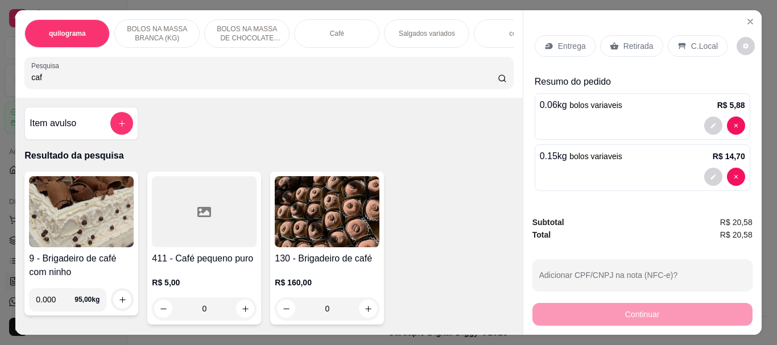
type input "caf"
click at [183, 220] on div at bounding box center [204, 211] width 105 height 71
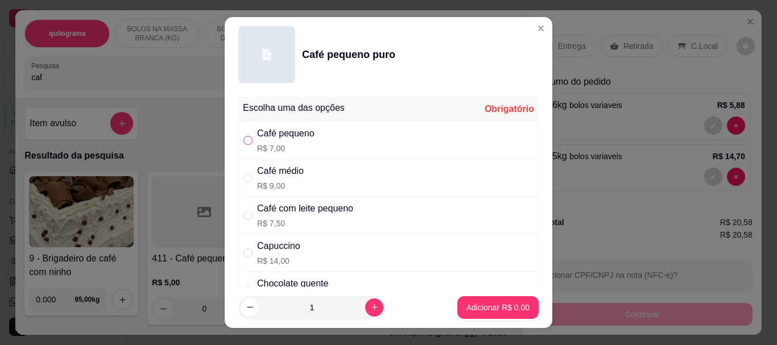
click at [244, 143] on input "" at bounding box center [248, 140] width 9 height 9
radio input "true"
click at [486, 311] on p "Adicionar R$ 7,00" at bounding box center [498, 307] width 63 height 11
type input "1"
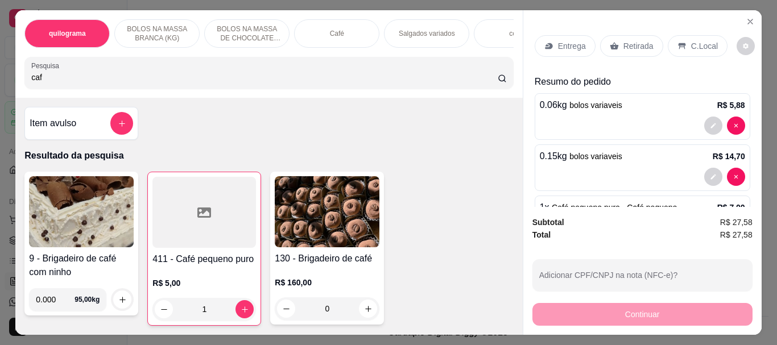
click at [636, 43] on p "Retirada" at bounding box center [639, 45] width 30 height 11
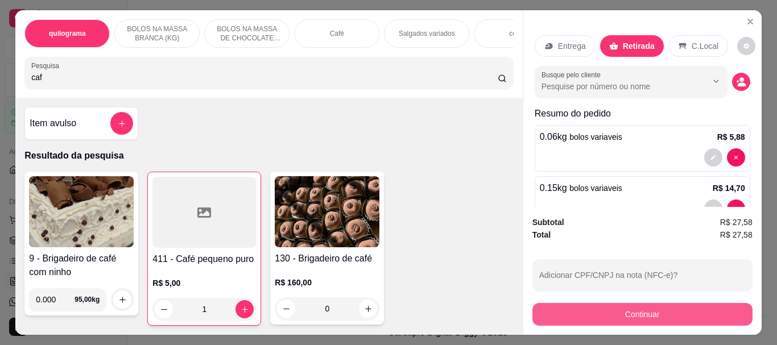
click at [628, 304] on button "Continuar" at bounding box center [643, 314] width 220 height 23
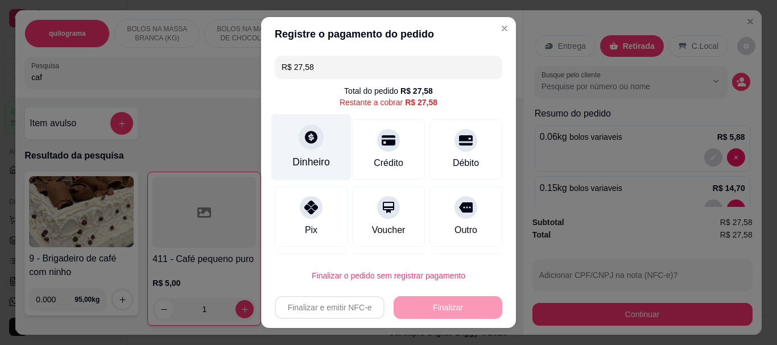
click at [312, 146] on div at bounding box center [311, 137] width 25 height 25
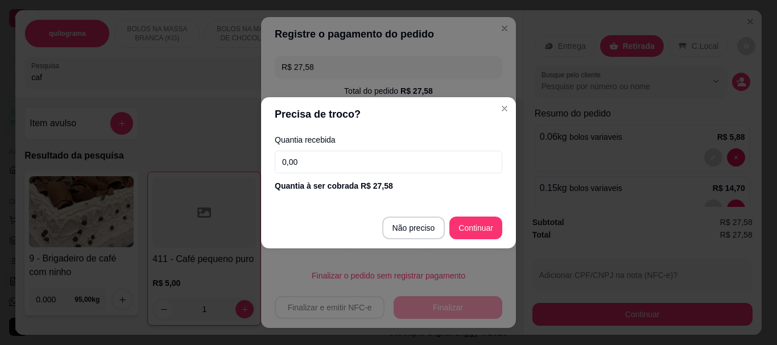
drag, startPoint x: 326, startPoint y: 163, endPoint x: 198, endPoint y: 161, distance: 127.5
click at [198, 161] on div "Precisa de troco? Quantia recebida 0,00 Quantia à ser cobrada R$ 27,58 Não prec…" at bounding box center [388, 172] width 777 height 345
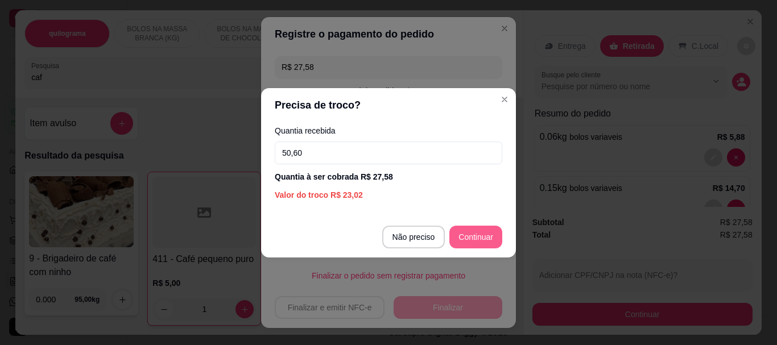
type input "50,60"
type input "R$ 0,00"
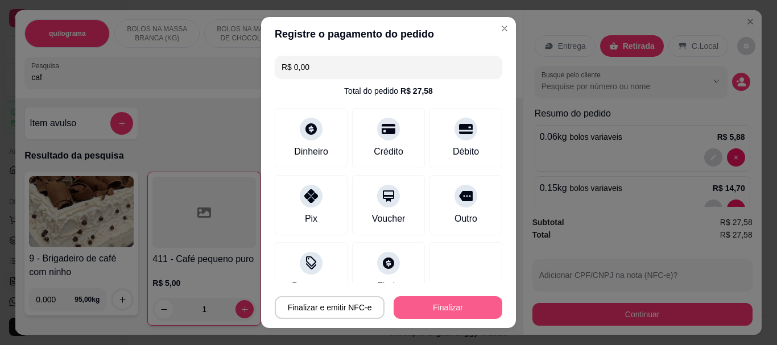
click at [464, 303] on button "Finalizar" at bounding box center [448, 307] width 109 height 23
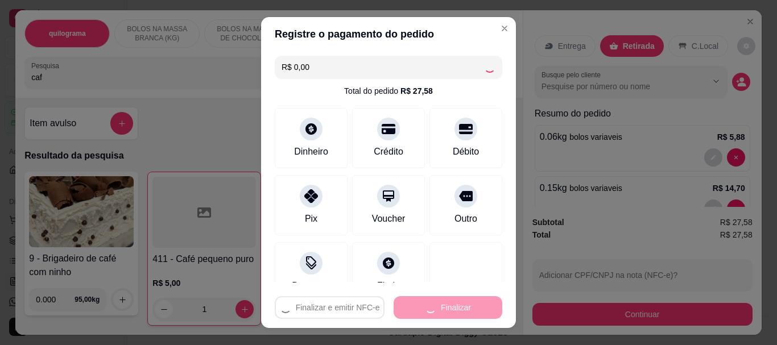
type input "0"
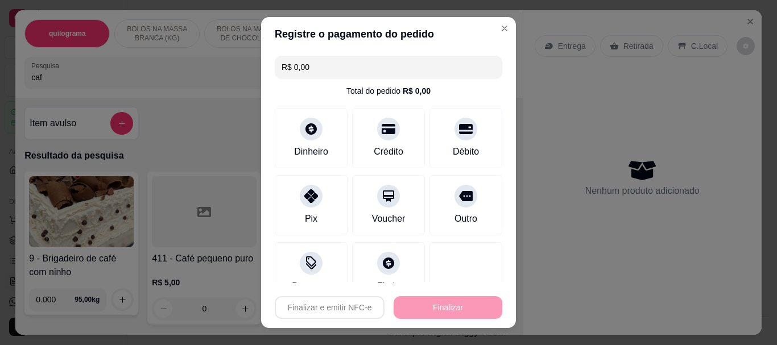
type input "-R$ 27,58"
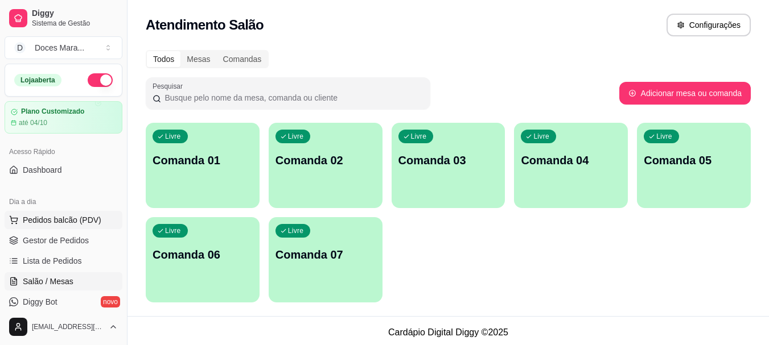
click at [42, 217] on span "Pedidos balcão (PDV)" at bounding box center [62, 220] width 79 height 11
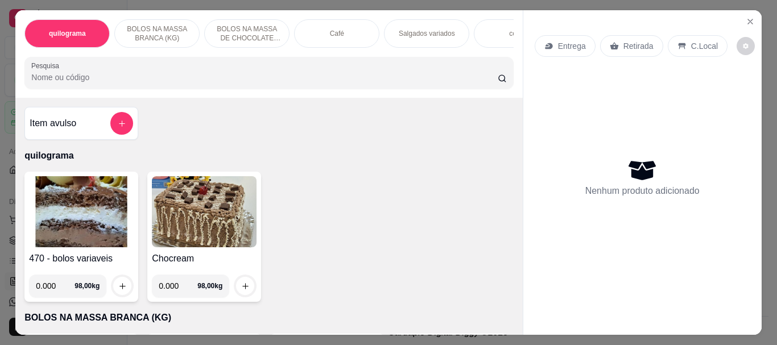
click at [71, 212] on img at bounding box center [81, 211] width 105 height 71
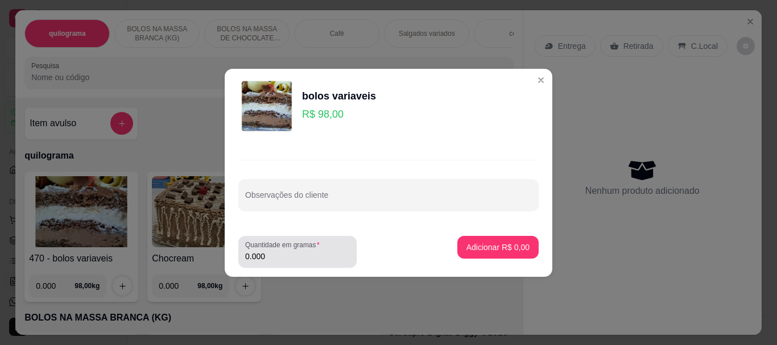
drag, startPoint x: 260, startPoint y: 259, endPoint x: 267, endPoint y: 261, distance: 7.6
click at [267, 261] on input "0.000" at bounding box center [297, 256] width 105 height 11
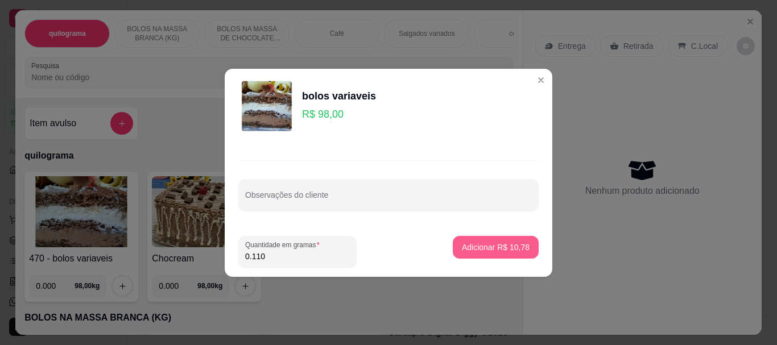
type input "0.110"
click at [483, 249] on p "Adicionar R$ 10,78" at bounding box center [496, 247] width 68 height 11
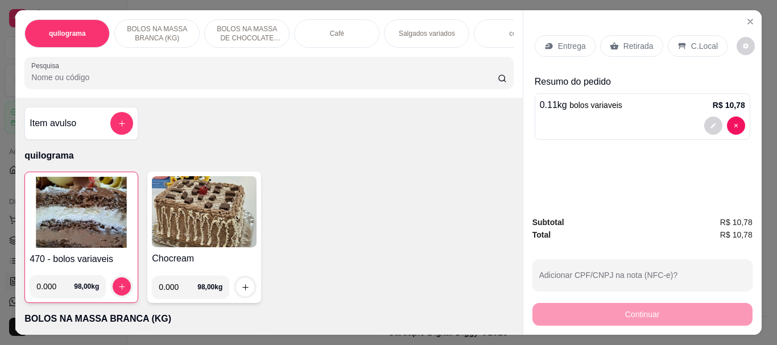
click at [81, 83] on input "Pesquisa" at bounding box center [264, 77] width 467 height 11
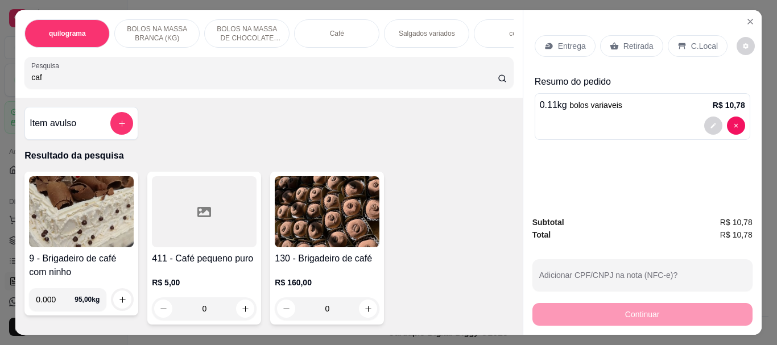
type input "caf"
click at [195, 200] on div at bounding box center [204, 211] width 105 height 71
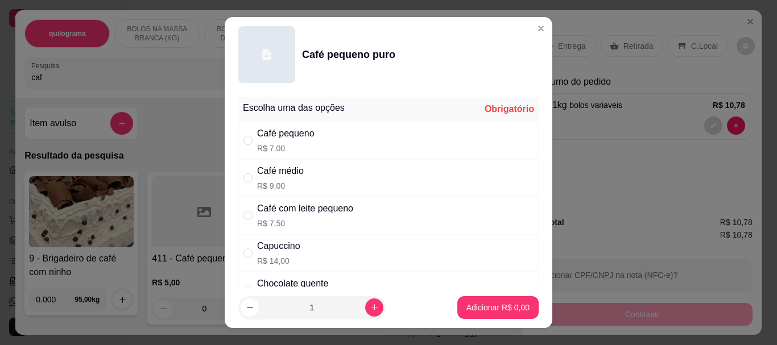
click at [238, 143] on div "Café pequeno R$ 7,00" at bounding box center [388, 141] width 300 height 38
radio input "true"
click at [483, 308] on p "Adicionar R$ 7,00" at bounding box center [498, 307] width 63 height 11
type input "1"
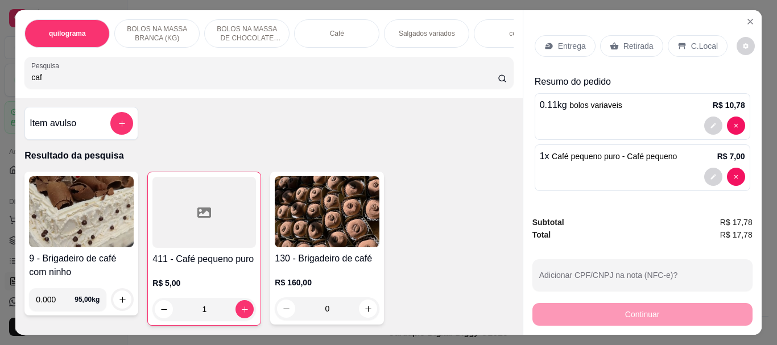
drag, startPoint x: 640, startPoint y: 43, endPoint x: 645, endPoint y: 285, distance: 242.5
click at [639, 43] on p "Retirada" at bounding box center [639, 45] width 30 height 11
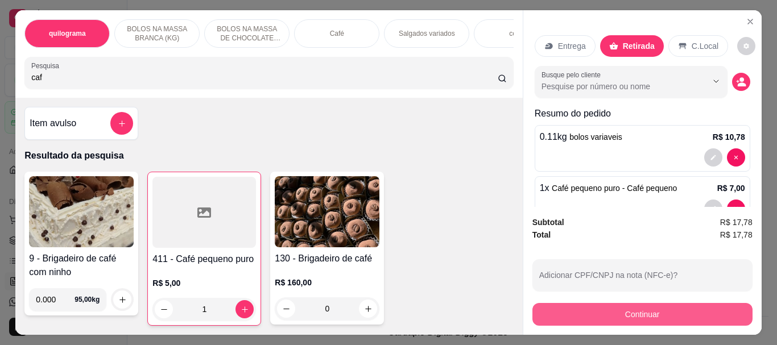
click at [640, 310] on button "Continuar" at bounding box center [643, 314] width 220 height 23
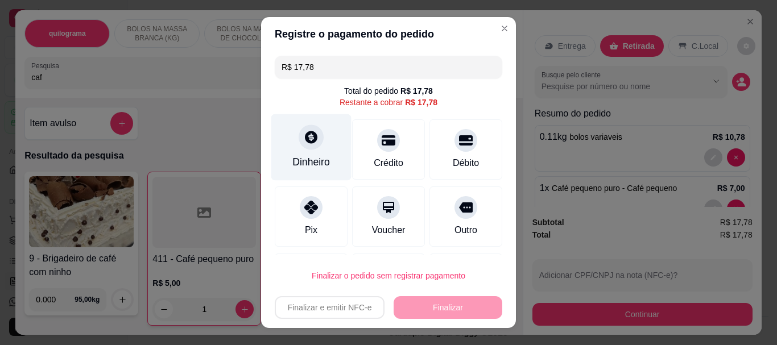
click at [299, 145] on div at bounding box center [311, 137] width 25 height 25
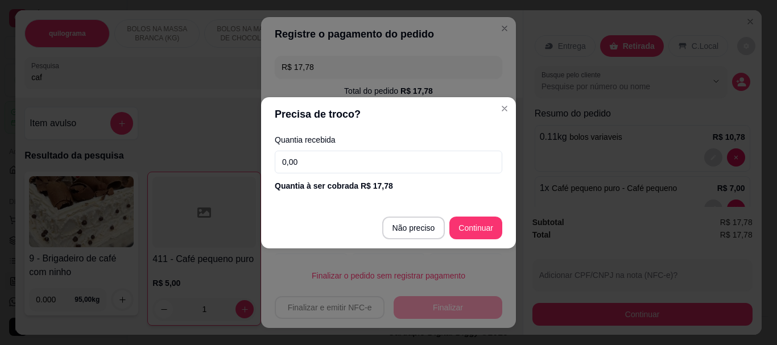
click at [317, 170] on input "0,00" at bounding box center [389, 162] width 228 height 23
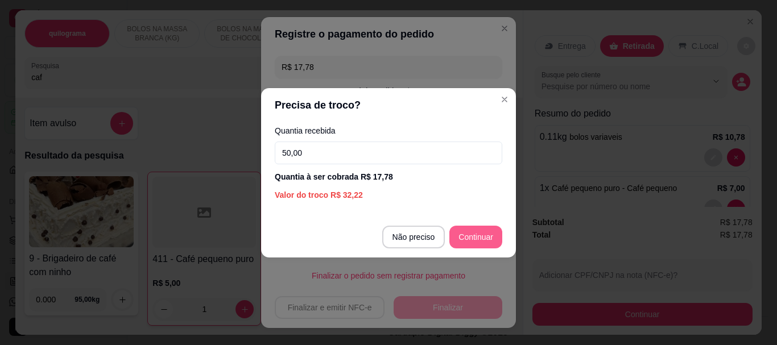
type input "50,00"
type input "R$ 0,00"
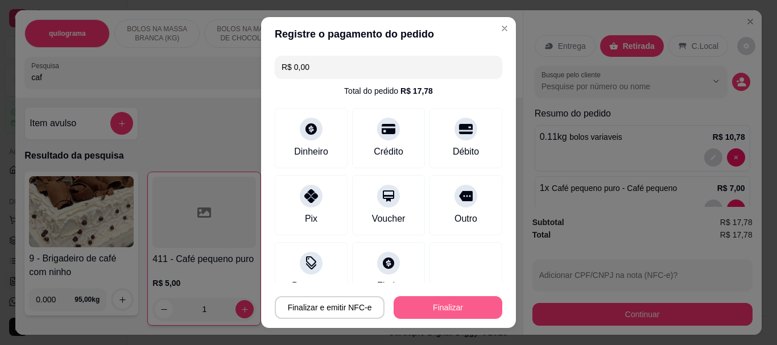
click at [459, 316] on button "Finalizar" at bounding box center [448, 307] width 109 height 23
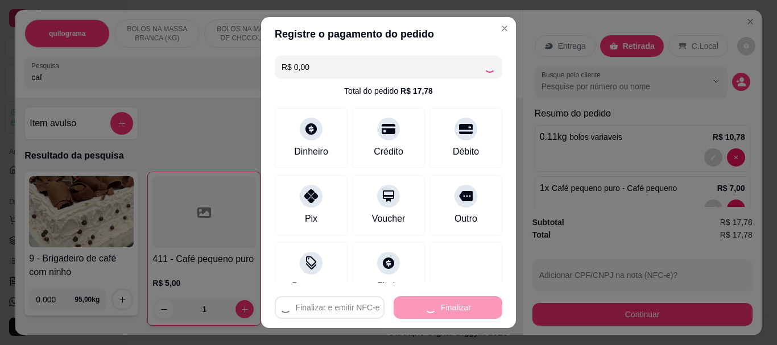
type input "0"
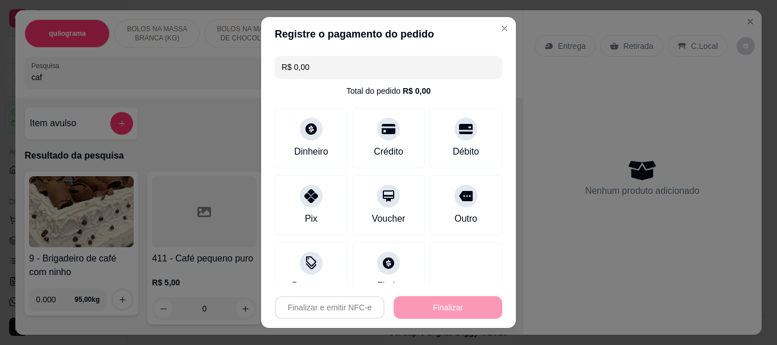
type input "-R$ 17,78"
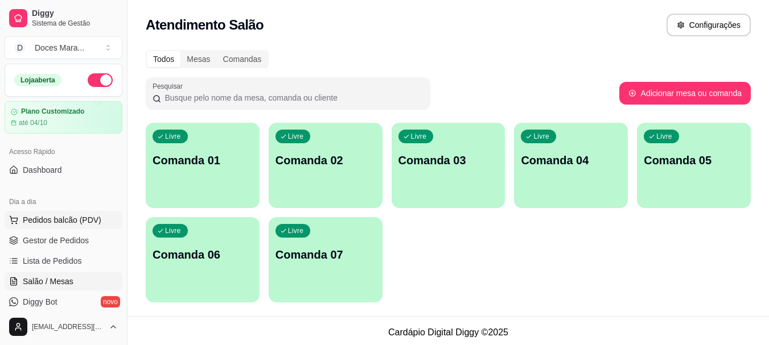
click at [42, 218] on span "Pedidos balcão (PDV)" at bounding box center [62, 220] width 79 height 11
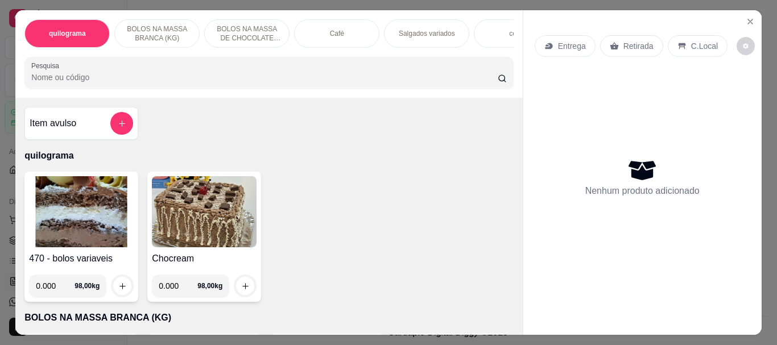
click at [74, 83] on input "Pesquisa" at bounding box center [264, 77] width 467 height 11
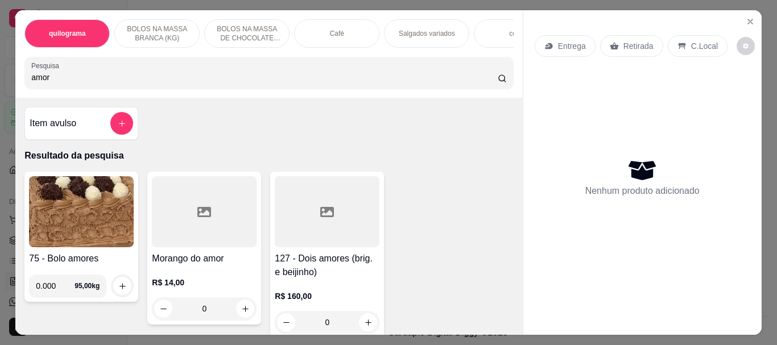
type input "amor"
click at [192, 204] on div at bounding box center [204, 211] width 105 height 71
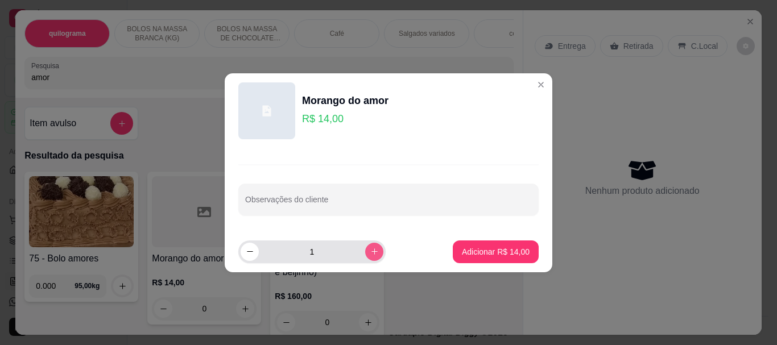
click at [365, 258] on button "increase-product-quantity" at bounding box center [374, 252] width 18 height 18
type input "2"
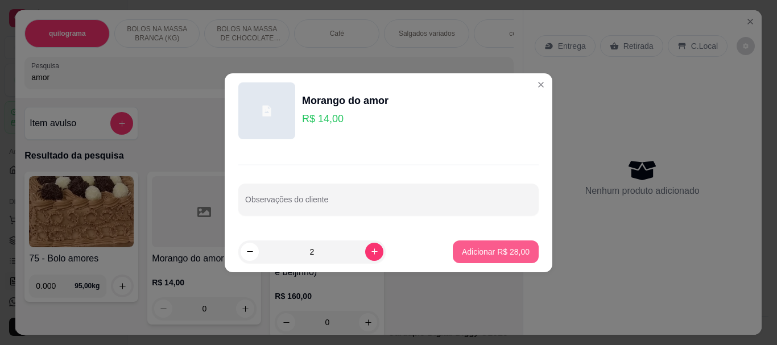
click at [486, 249] on p "Adicionar R$ 28,00" at bounding box center [496, 251] width 68 height 11
type input "2"
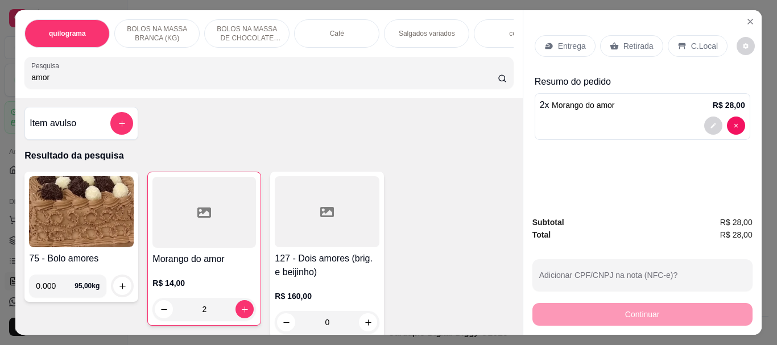
drag, startPoint x: 629, startPoint y: 40, endPoint x: 645, endPoint y: 300, distance: 260.6
click at [628, 40] on p "Retirada" at bounding box center [639, 45] width 30 height 11
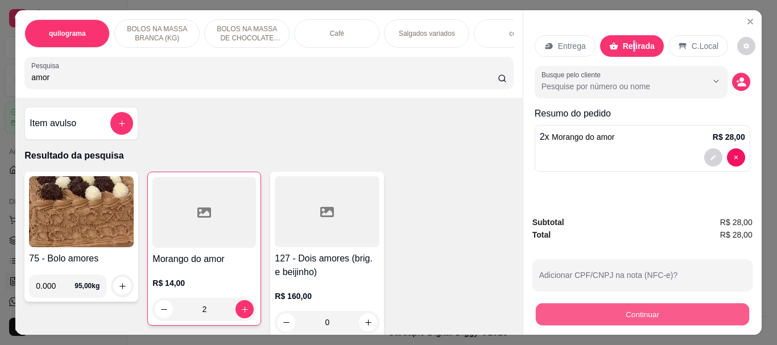
click at [646, 314] on button "Continuar" at bounding box center [642, 314] width 213 height 22
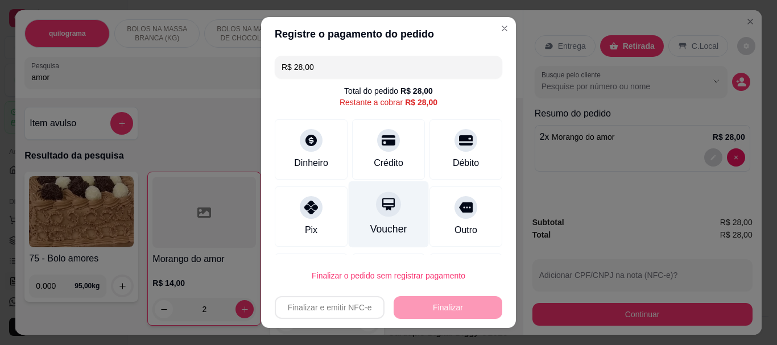
click at [381, 210] on icon at bounding box center [388, 204] width 15 height 15
type input "R$ 0,00"
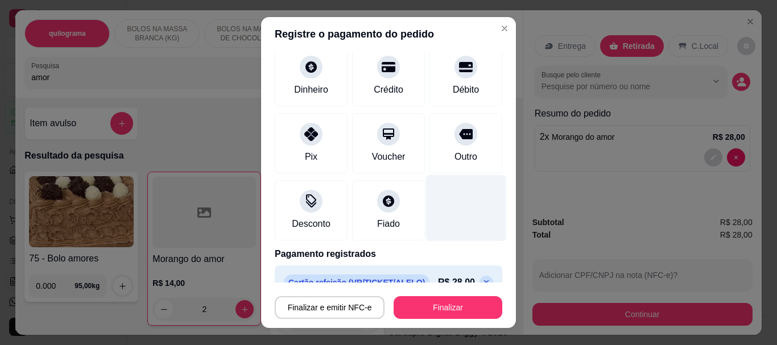
scroll to position [84, 0]
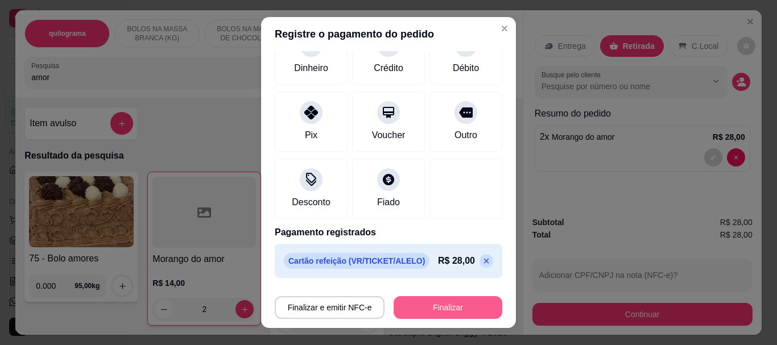
click at [464, 303] on button "Finalizar" at bounding box center [448, 307] width 109 height 23
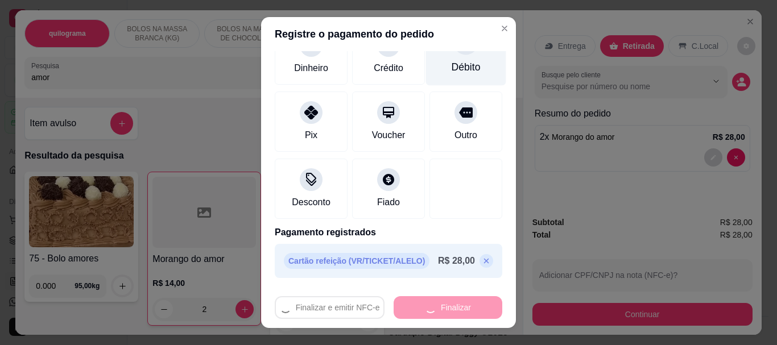
type input "0"
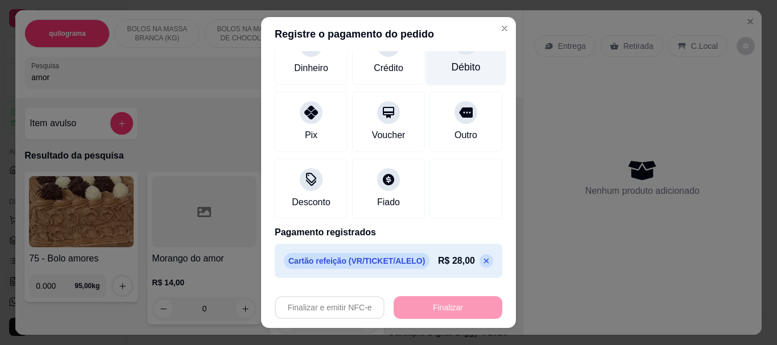
type input "-R$ 28,00"
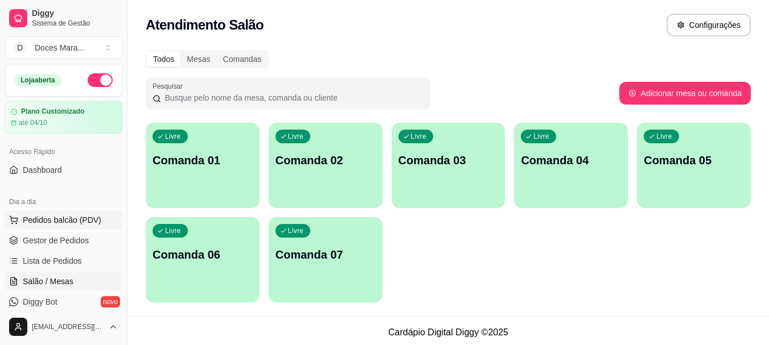
click at [81, 219] on span "Pedidos balcão (PDV)" at bounding box center [62, 220] width 79 height 11
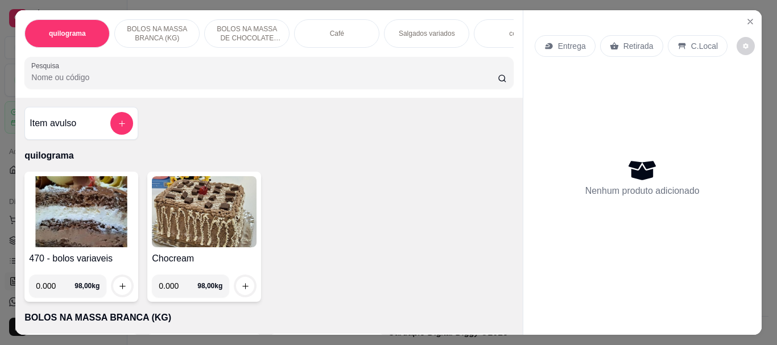
click at [46, 205] on img at bounding box center [81, 211] width 105 height 71
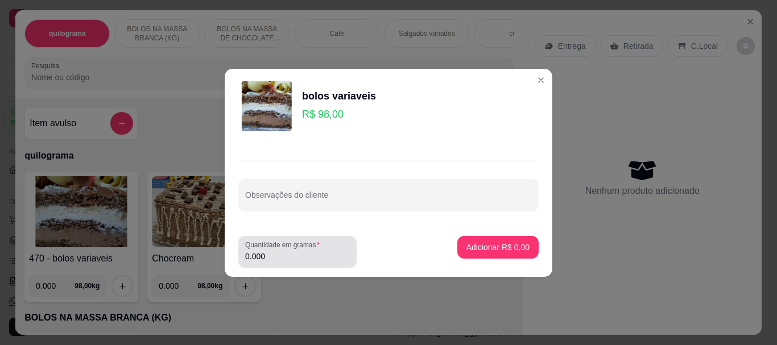
click at [270, 254] on input "0.000" at bounding box center [297, 256] width 105 height 11
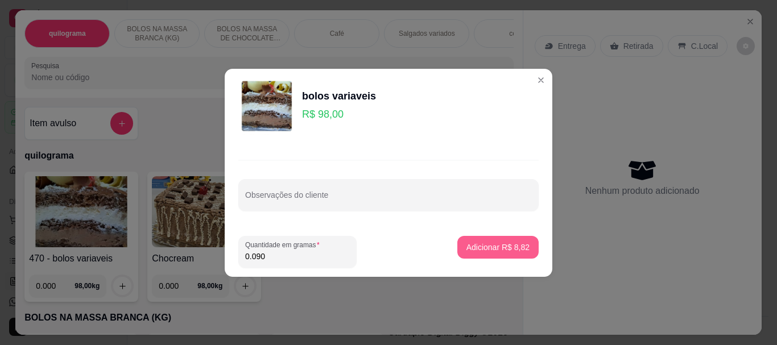
type input "0.090"
click at [472, 246] on p "Adicionar R$ 8,82" at bounding box center [498, 247] width 63 height 11
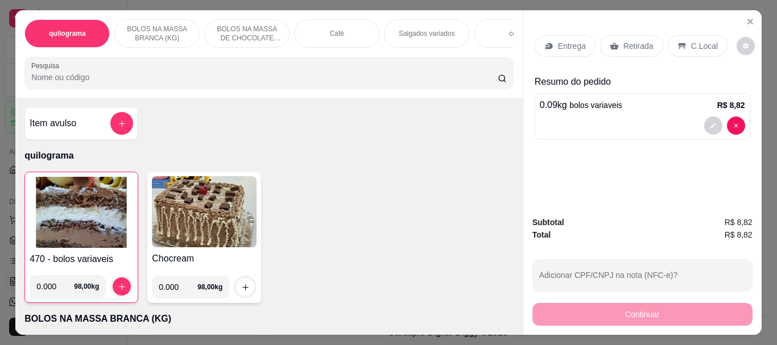
drag, startPoint x: 636, startPoint y: 47, endPoint x: 603, endPoint y: 252, distance: 207.0
click at [636, 48] on div "Retirada" at bounding box center [631, 46] width 63 height 22
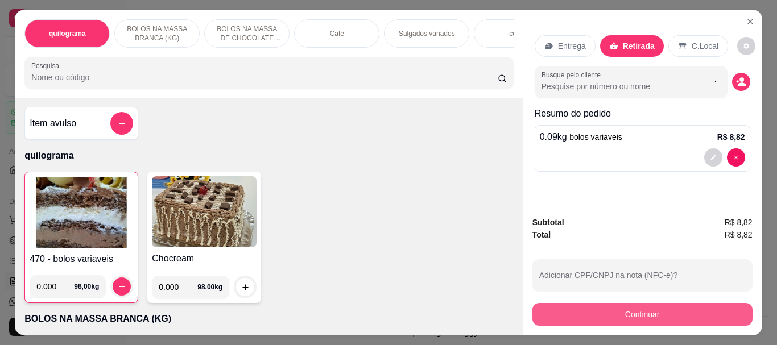
click at [621, 312] on button "Continuar" at bounding box center [643, 314] width 220 height 23
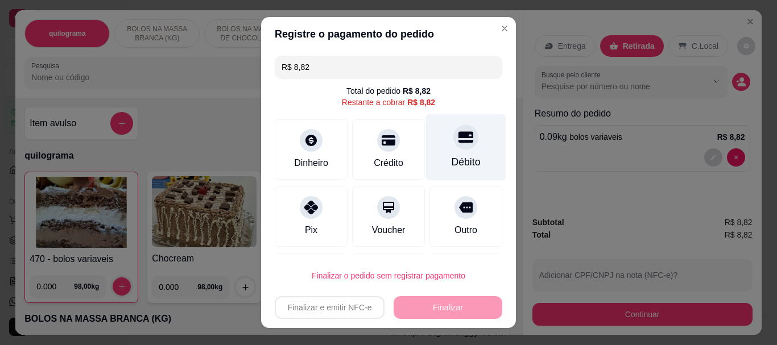
click at [440, 150] on div "Débito" at bounding box center [466, 147] width 80 height 67
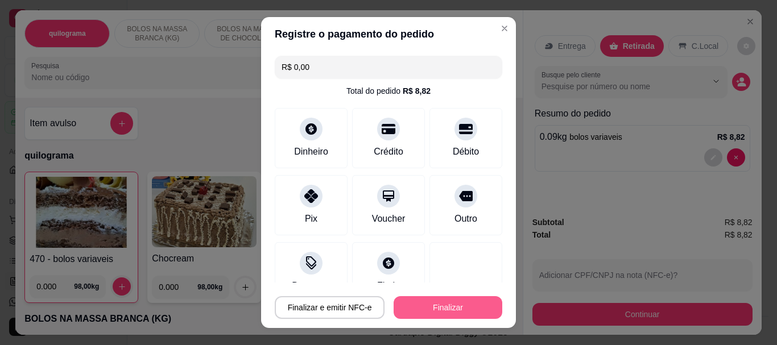
click at [446, 310] on button "Finalizar" at bounding box center [448, 307] width 109 height 23
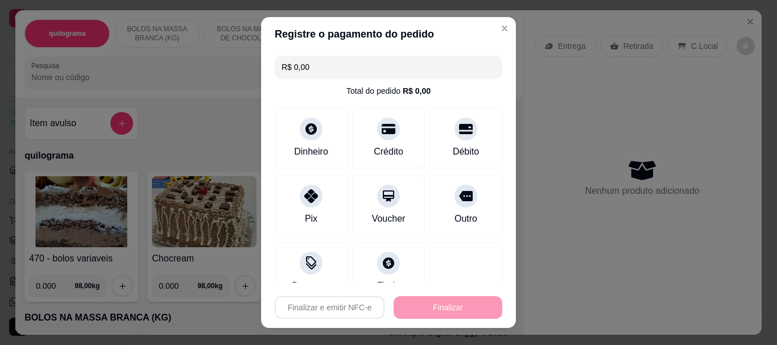
type input "-R$ 8,82"
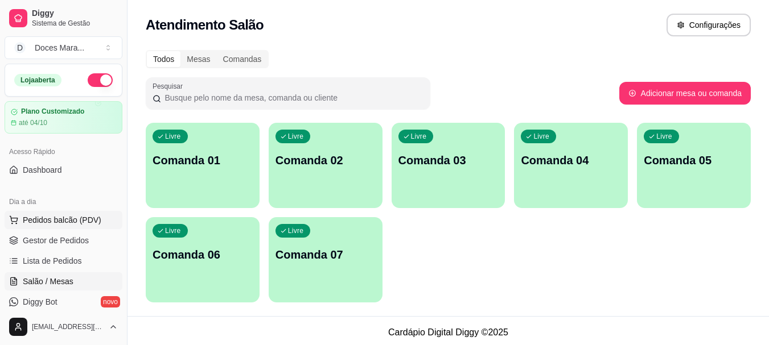
click at [80, 219] on span "Pedidos balcão (PDV)" at bounding box center [62, 220] width 79 height 11
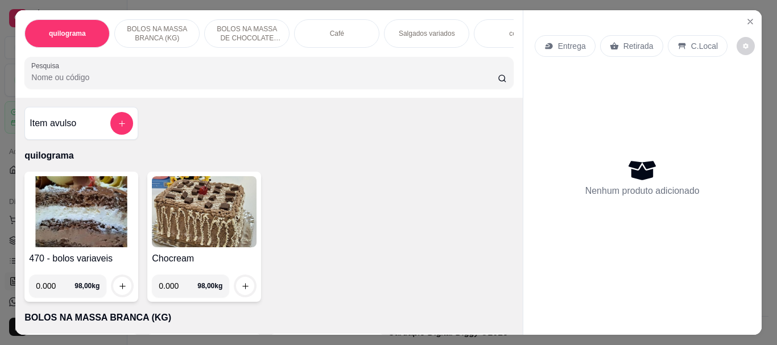
click at [73, 80] on input "Pesquisa" at bounding box center [264, 77] width 467 height 11
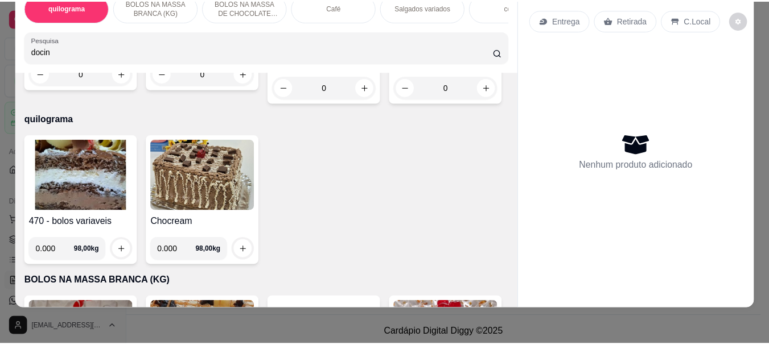
scroll to position [228, 0]
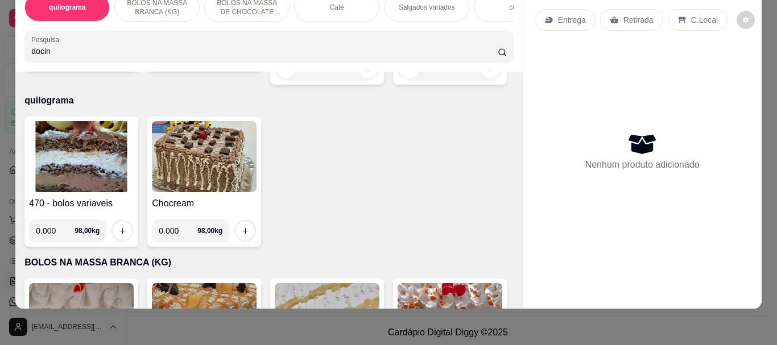
type input "docin"
drag, startPoint x: 106, startPoint y: 119, endPoint x: 102, endPoint y: 126, distance: 7.6
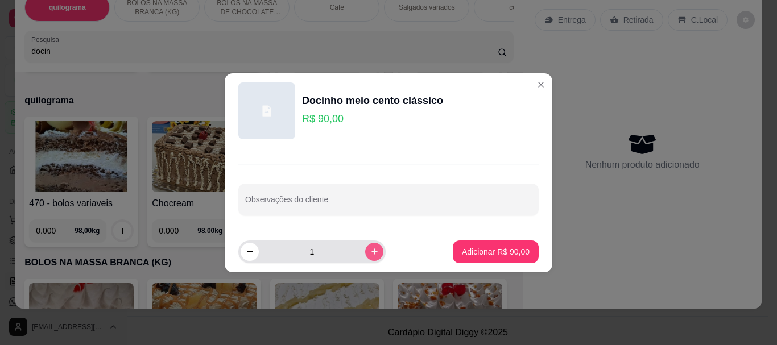
click at [370, 250] on icon "increase-product-quantity" at bounding box center [374, 252] width 9 height 9
type input "2"
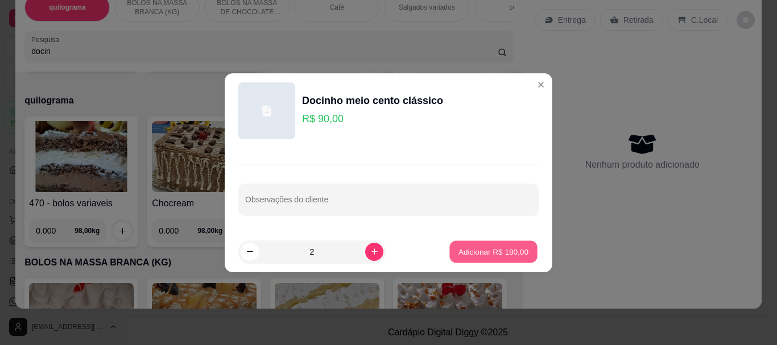
click at [510, 257] on p "Adicionar R$ 180,00" at bounding box center [494, 251] width 70 height 11
type input "2"
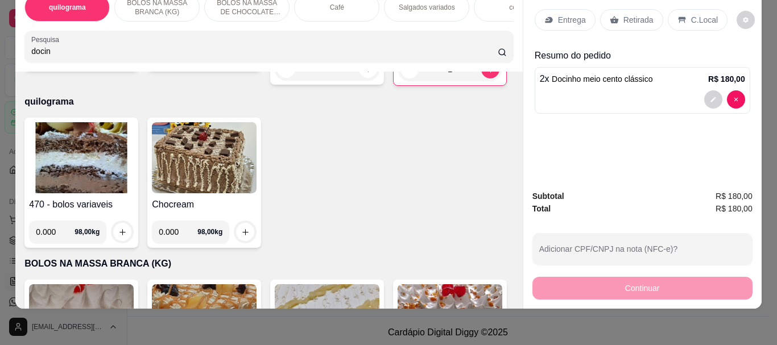
click at [630, 15] on p "Retirada" at bounding box center [639, 19] width 30 height 11
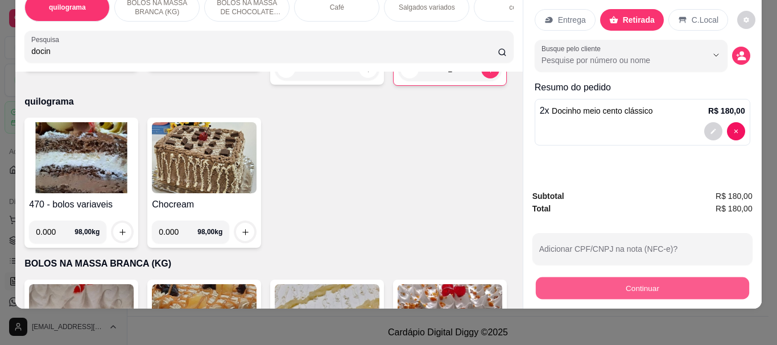
click at [641, 277] on button "Continuar" at bounding box center [642, 288] width 213 height 22
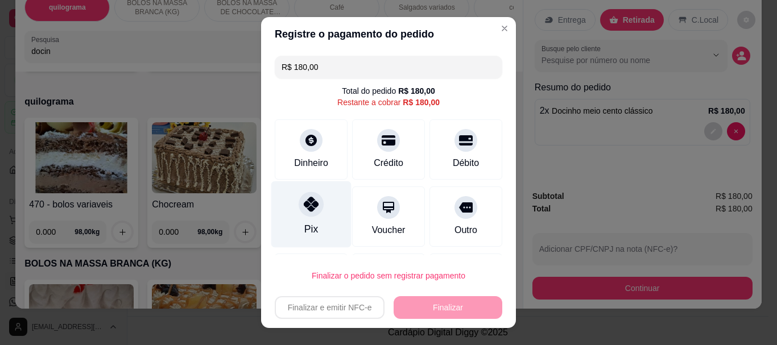
click at [293, 217] on div "Pix" at bounding box center [311, 215] width 80 height 67
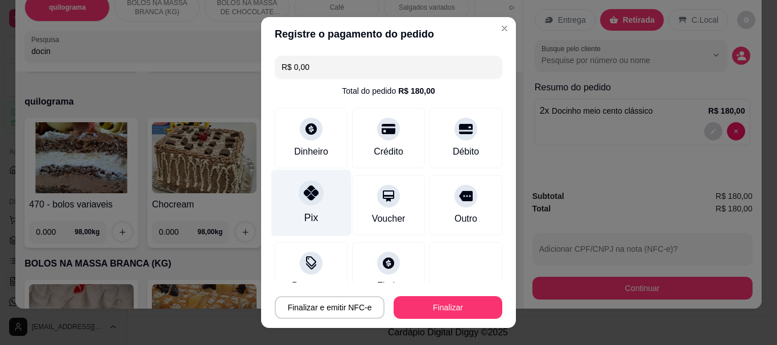
type input "R$ 0,00"
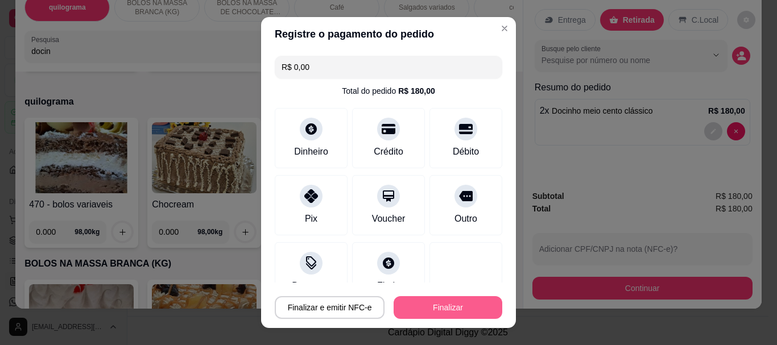
click at [442, 311] on button "Finalizar" at bounding box center [448, 307] width 109 height 23
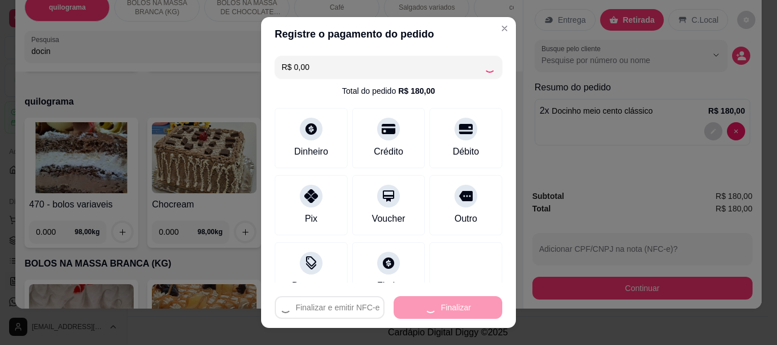
type input "0"
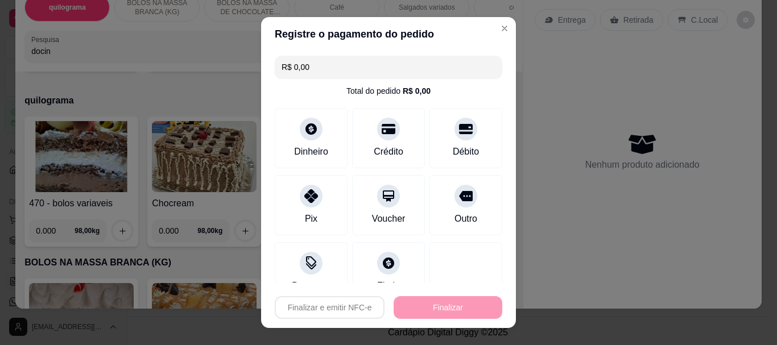
type input "-R$ 180,00"
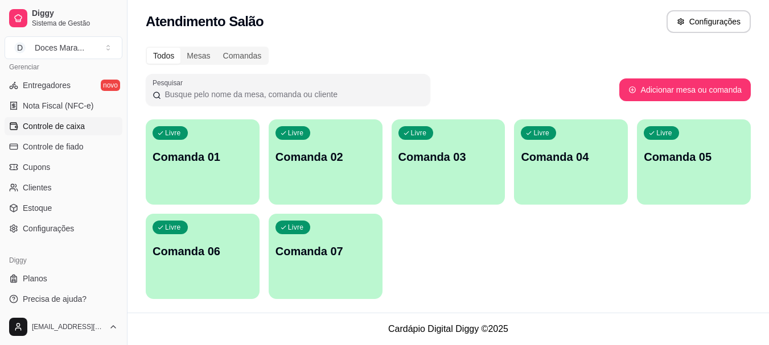
scroll to position [473, 0]
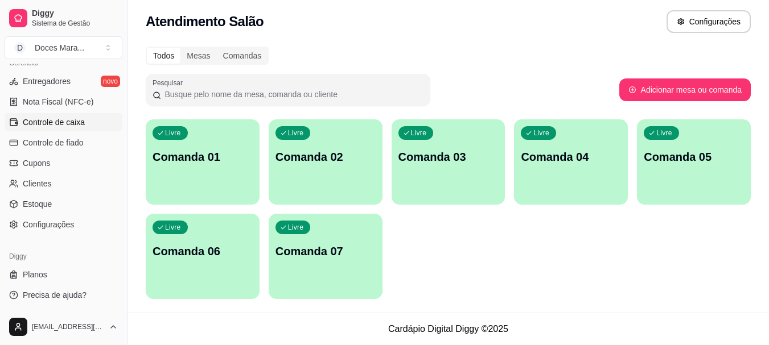
click at [77, 125] on span "Controle de caixa" at bounding box center [54, 122] width 62 height 11
